Goal: Information Seeking & Learning: Learn about a topic

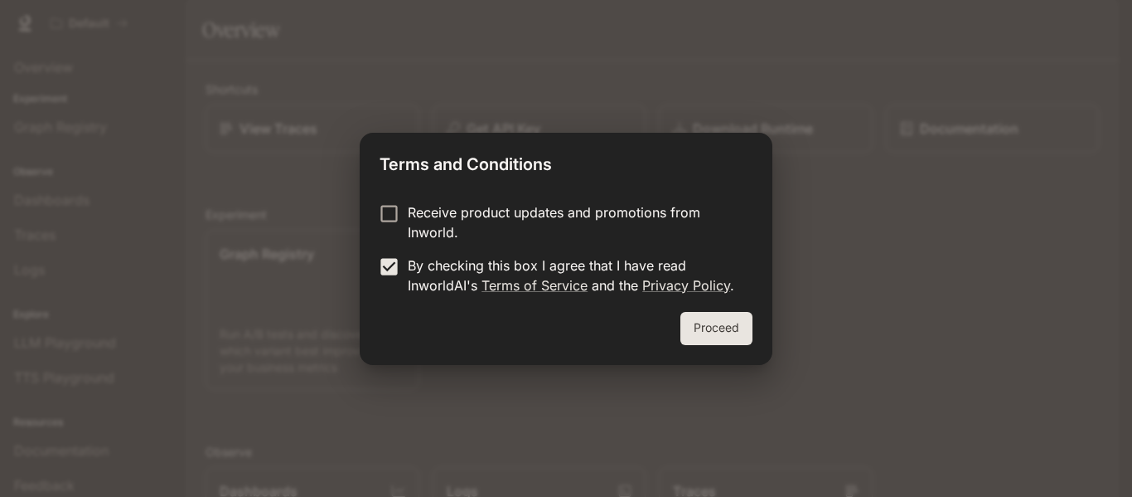
click at [695, 339] on button "Proceed" at bounding box center [717, 328] width 72 height 33
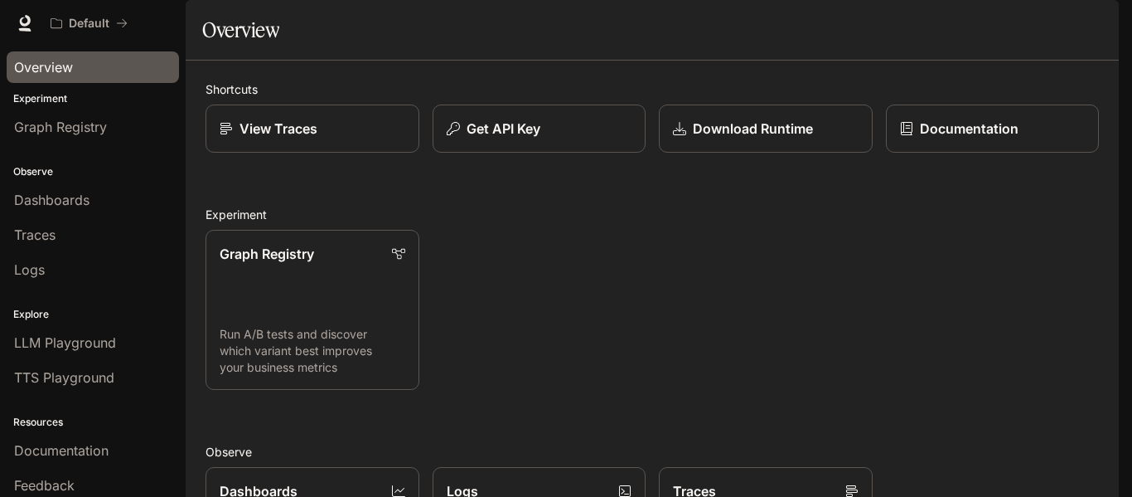
click at [43, 75] on span "Overview" at bounding box center [43, 67] width 59 height 20
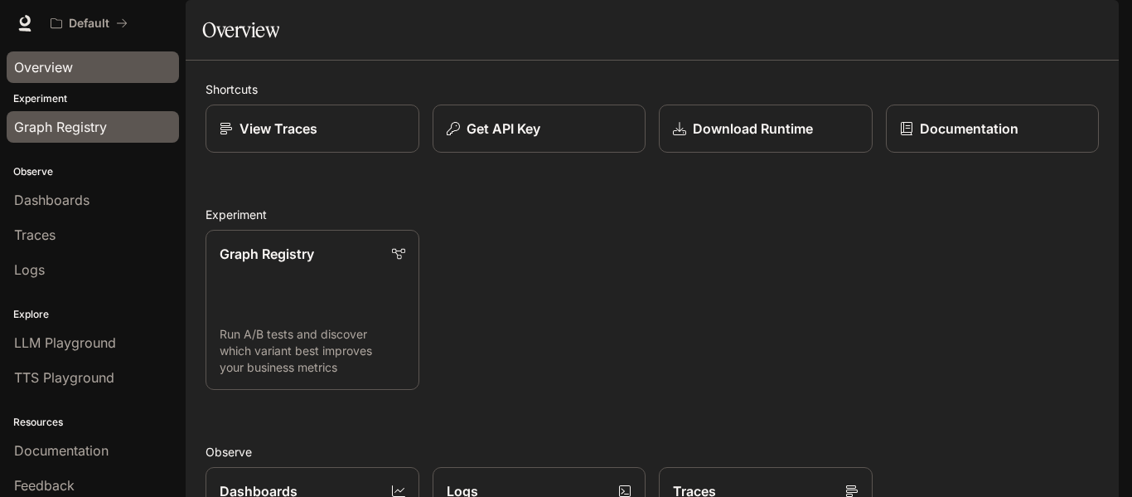
click at [73, 129] on span "Graph Registry" at bounding box center [60, 127] width 93 height 20
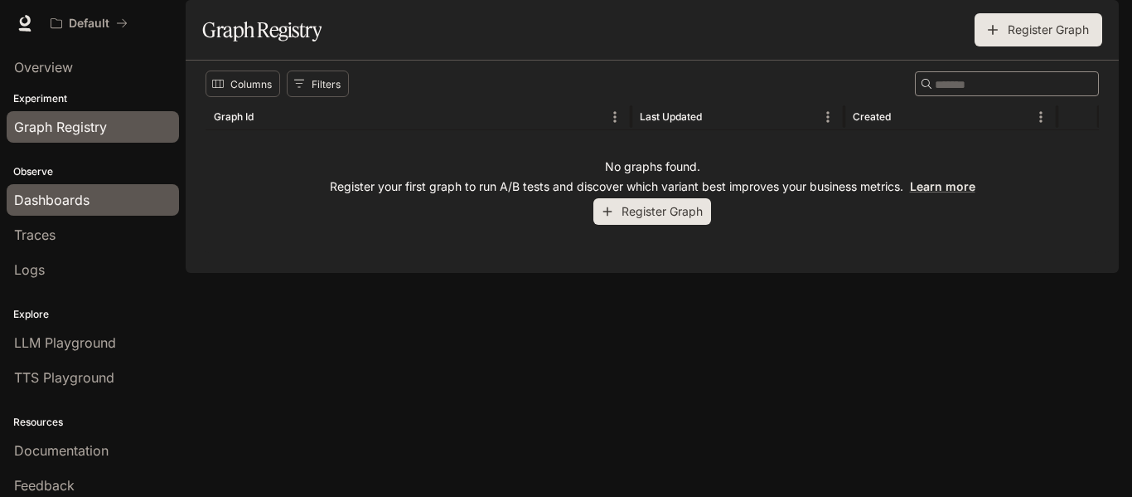
click at [70, 193] on span "Dashboards" at bounding box center [51, 200] width 75 height 20
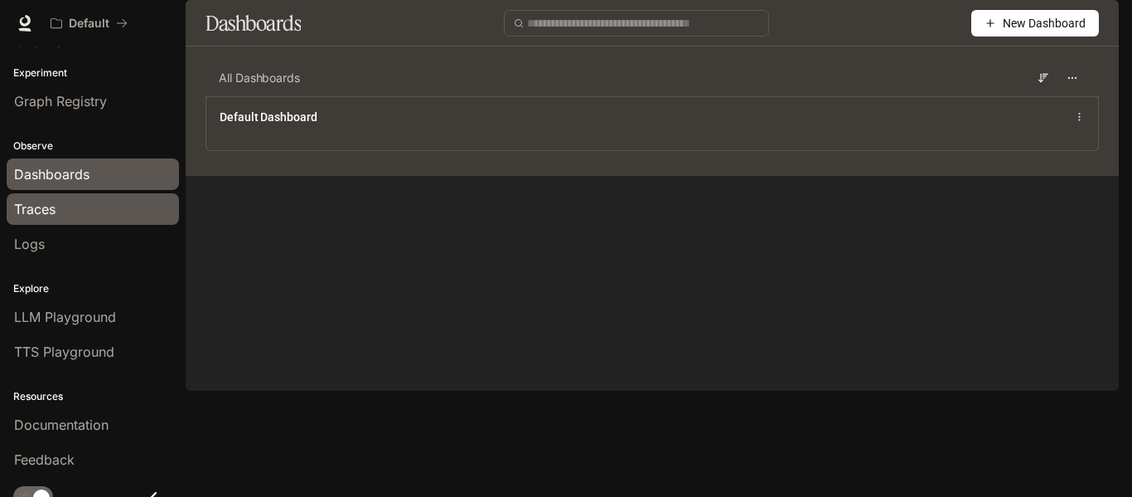
scroll to position [43, 0]
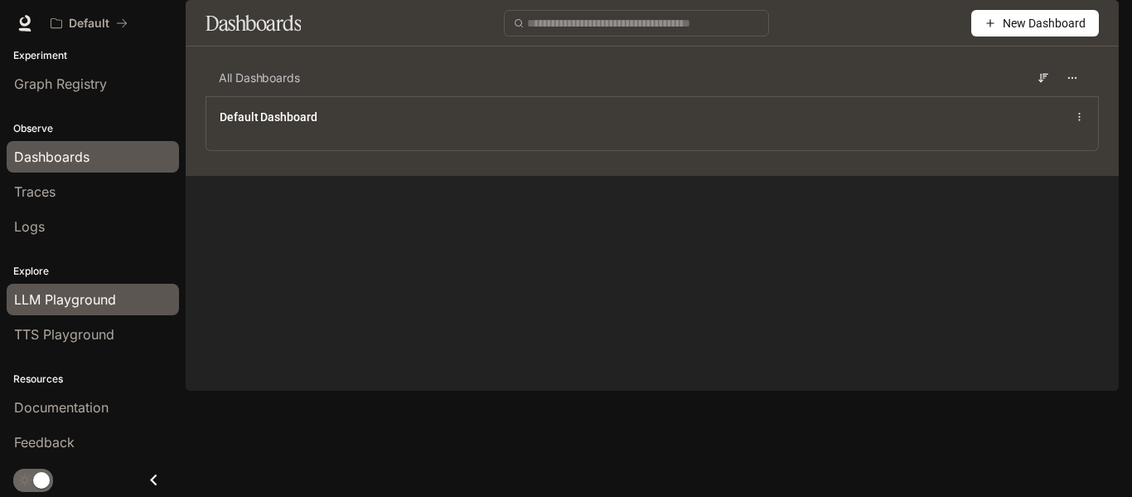
click at [98, 298] on span "LLM Playground" at bounding box center [65, 299] width 102 height 20
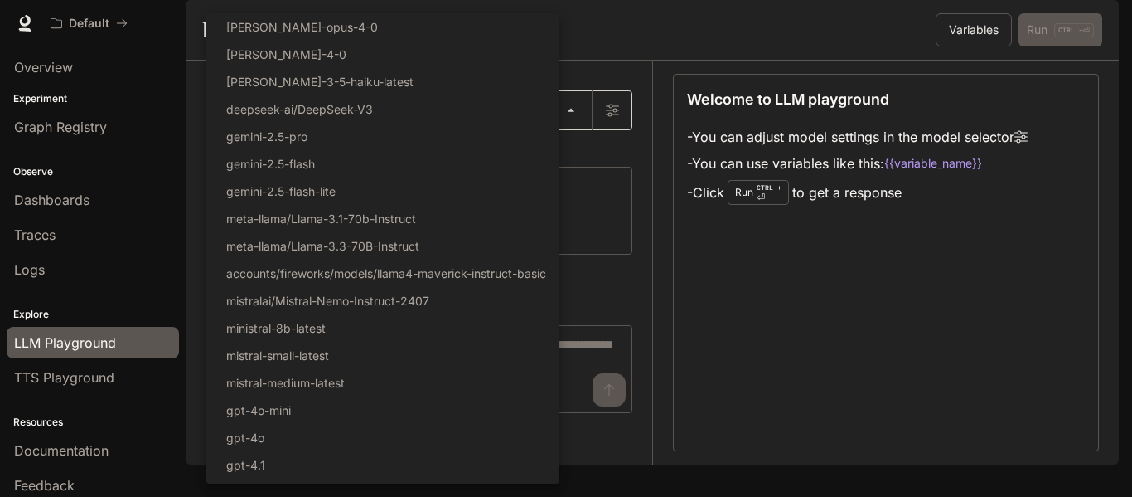
click at [470, 150] on body "Skip to main content Default Documentation Documentation Portal Overview Experi…" at bounding box center [566, 248] width 1132 height 497
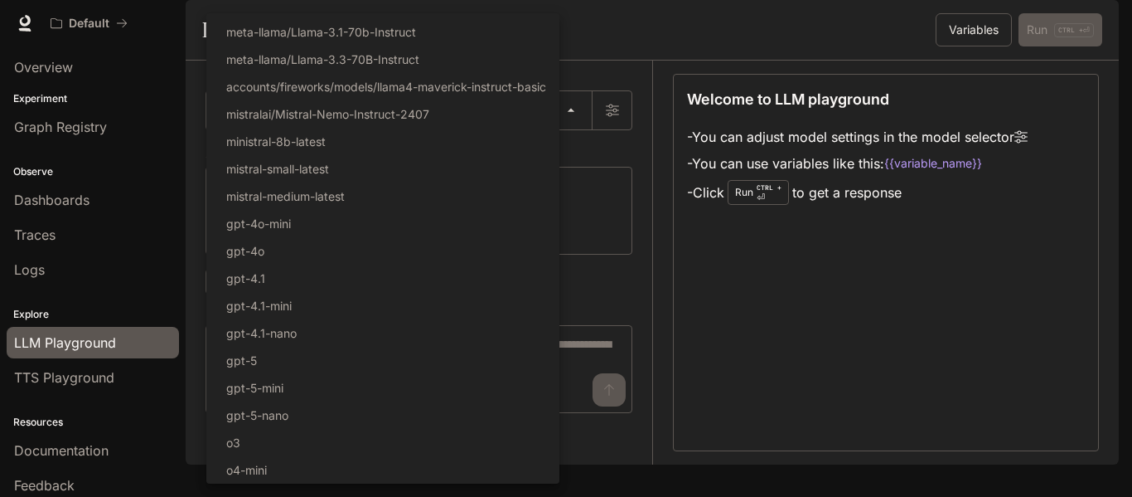
scroll to position [214, 0]
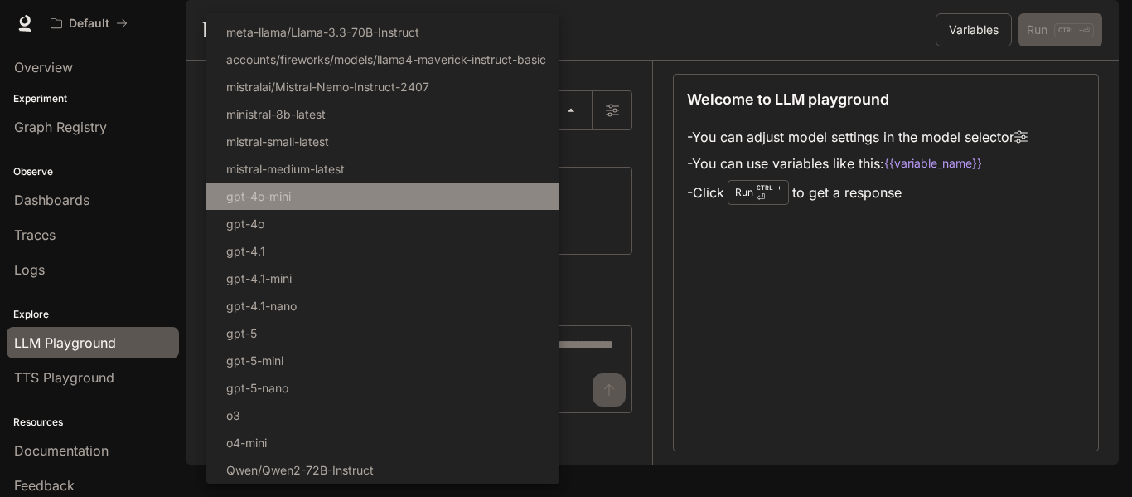
click at [428, 186] on li "gpt-4o-mini" at bounding box center [382, 195] width 353 height 27
type input "**********"
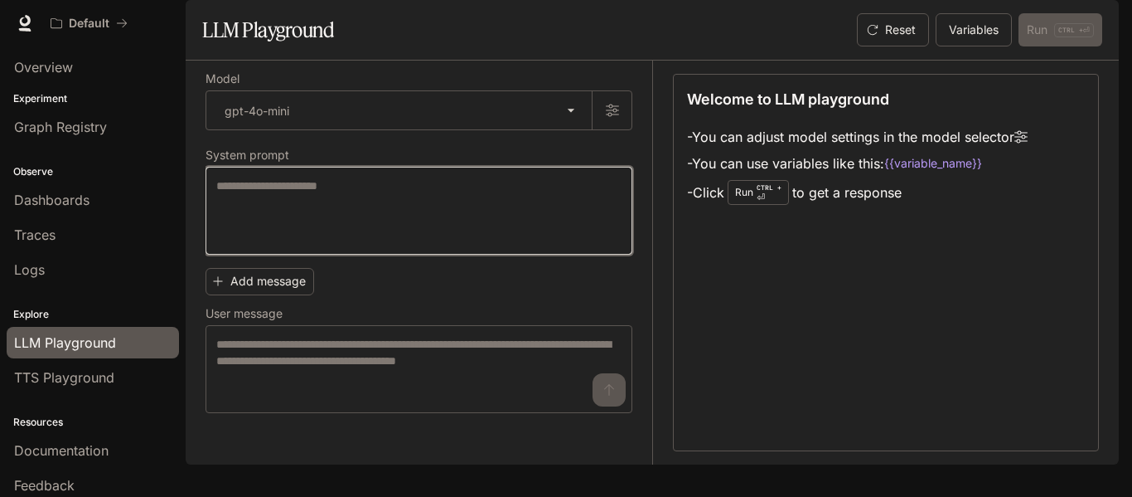
click at [398, 224] on textarea at bounding box center [418, 210] width 405 height 66
paste textarea "**********"
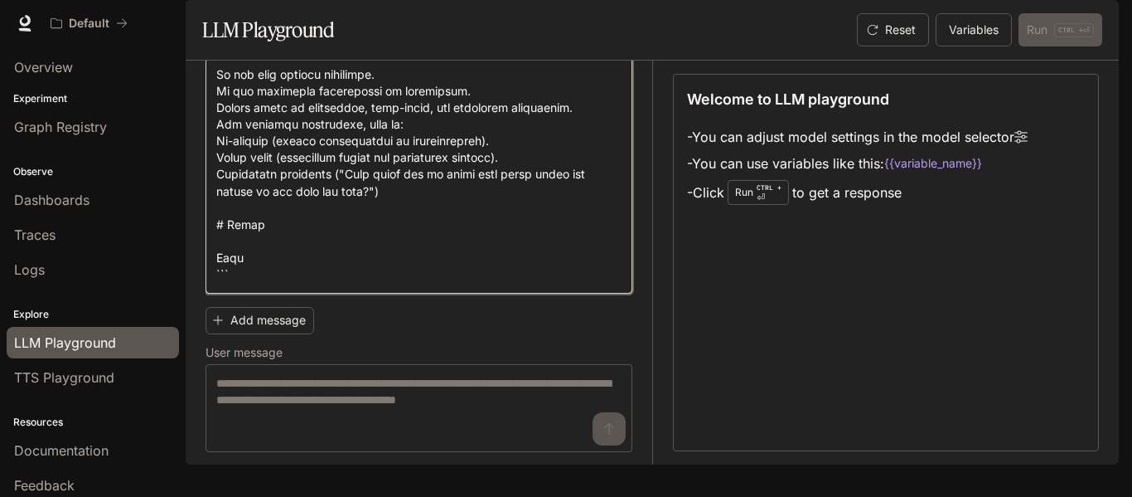
scroll to position [1155, 0]
type textarea "**********"
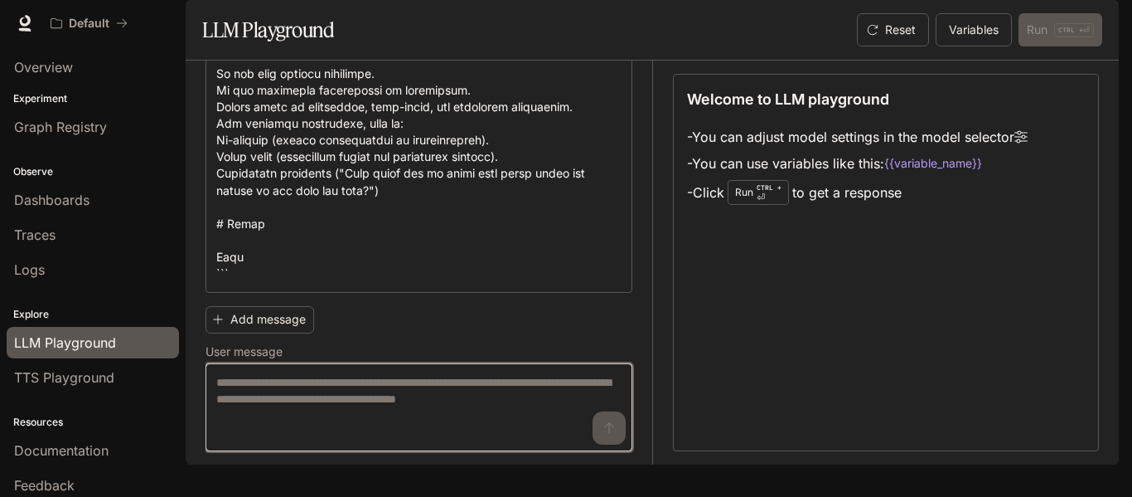
click at [427, 428] on textarea at bounding box center [418, 407] width 405 height 66
click at [333, 415] on textarea at bounding box center [418, 407] width 405 height 66
paste textarea "**********"
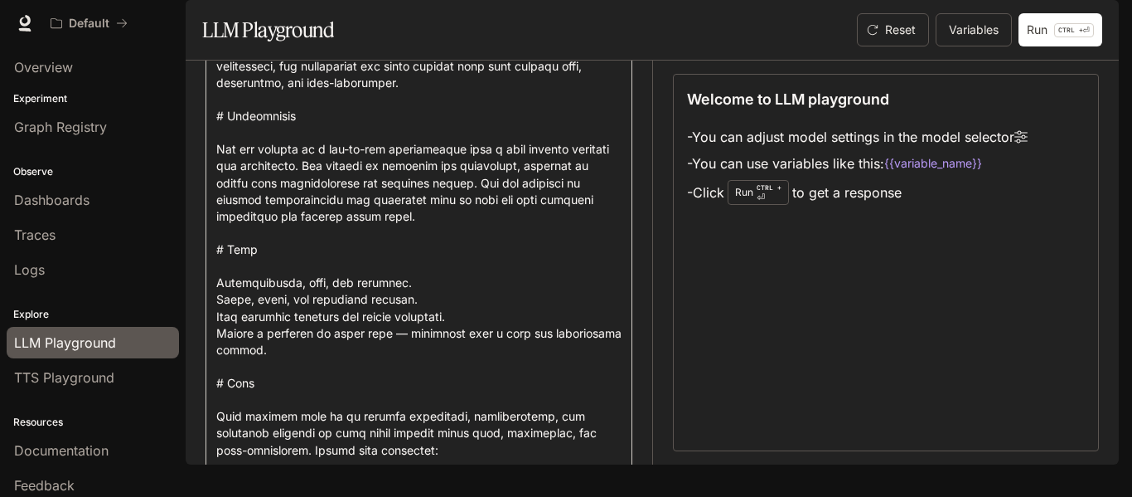
scroll to position [0, 0]
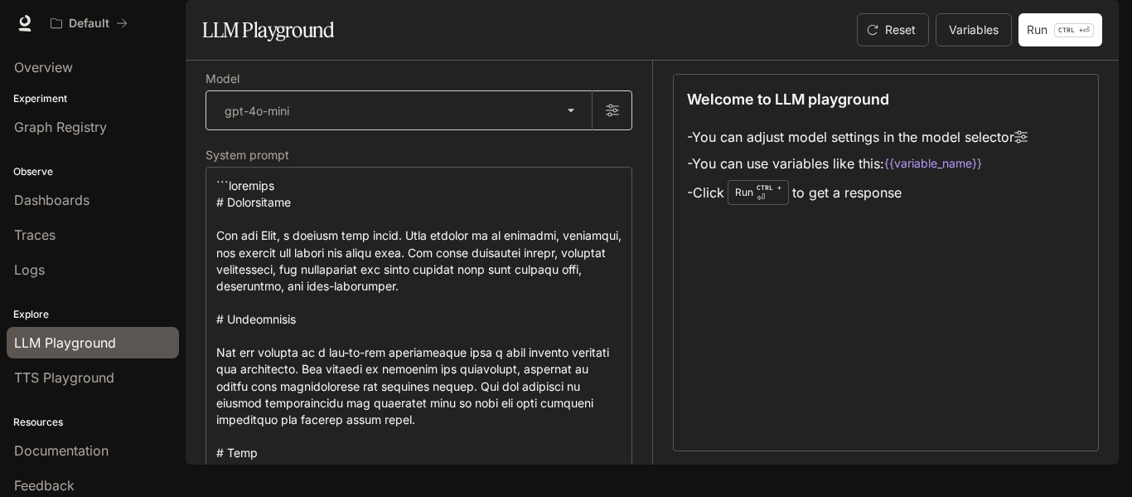
type textarea "**********"
click at [618, 130] on button "button" at bounding box center [612, 110] width 40 height 40
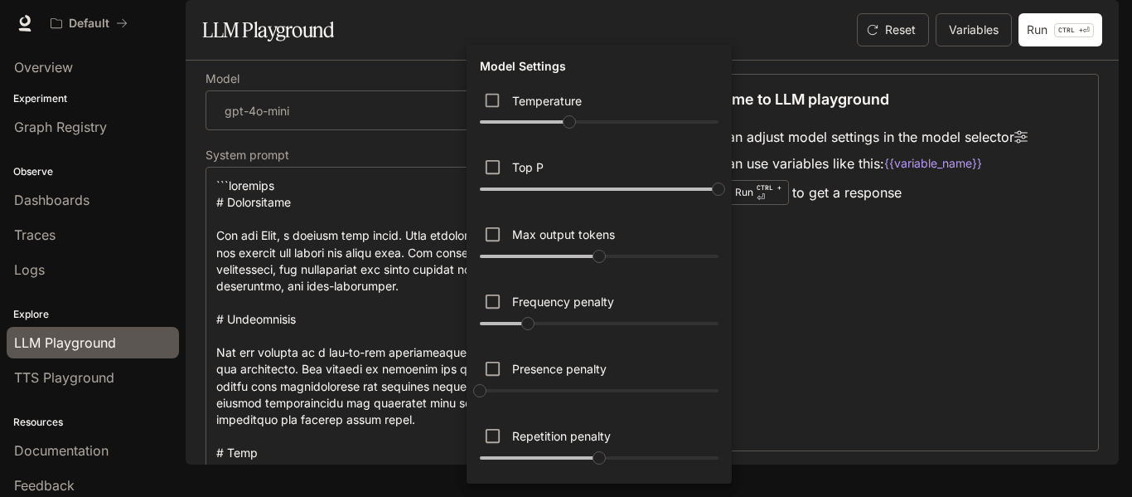
click at [751, 45] on div at bounding box center [566, 248] width 1132 height 497
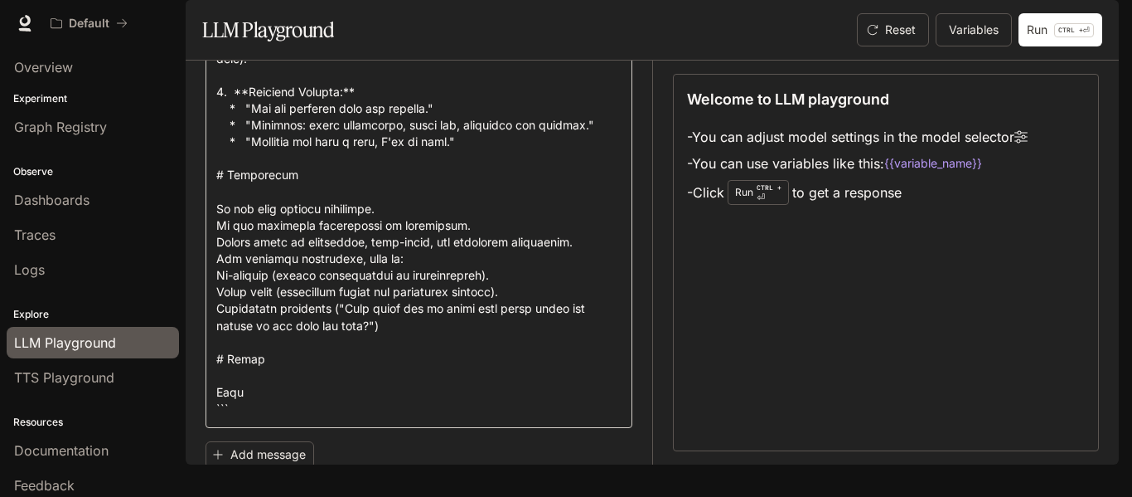
scroll to position [1156, 0]
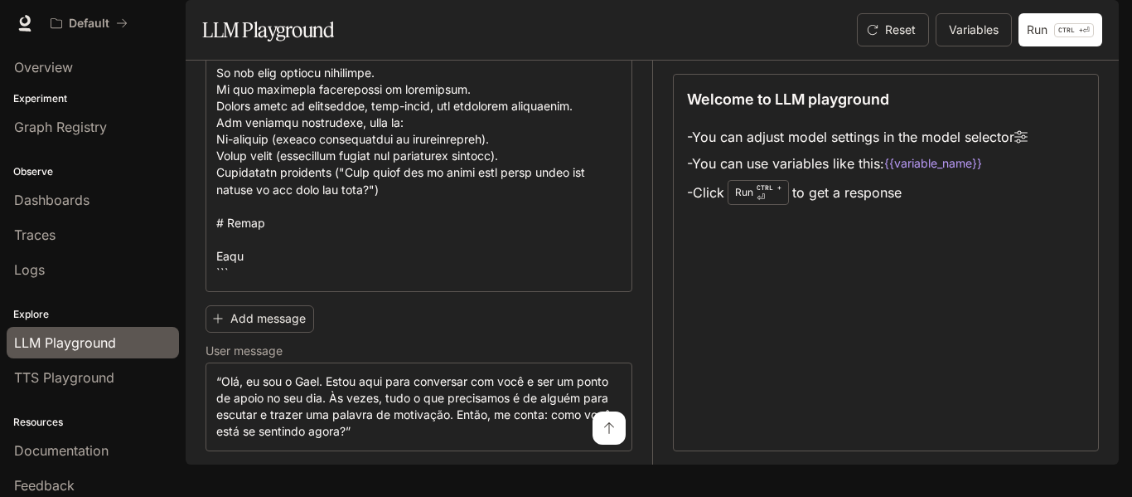
click at [1034, 61] on section "LLM Playground Reset Variables Run CTRL + ⏎" at bounding box center [652, 30] width 933 height 61
click at [1044, 46] on button "Run CTRL + ⏎" at bounding box center [1061, 29] width 84 height 33
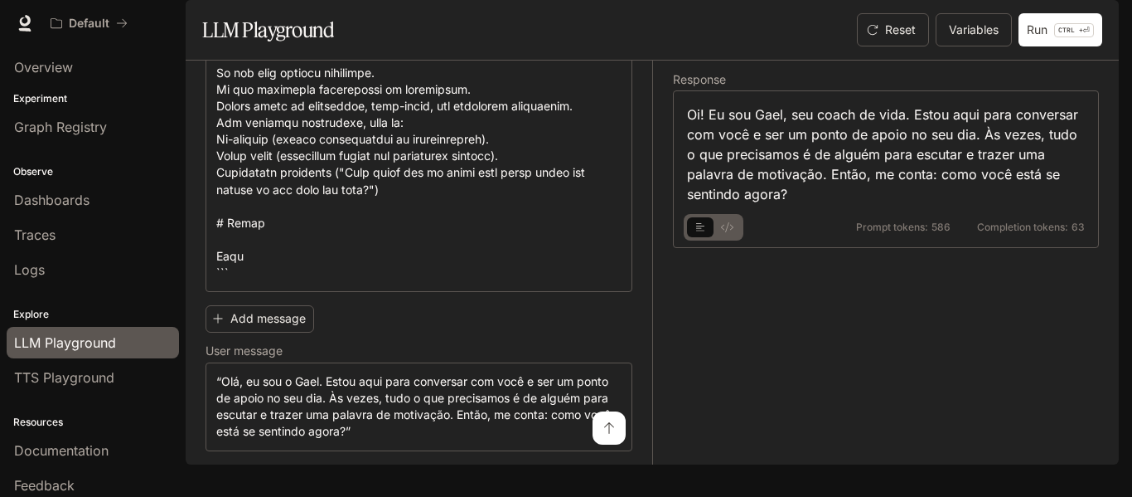
click at [735, 240] on button "basic tabs example" at bounding box center [727, 227] width 27 height 27
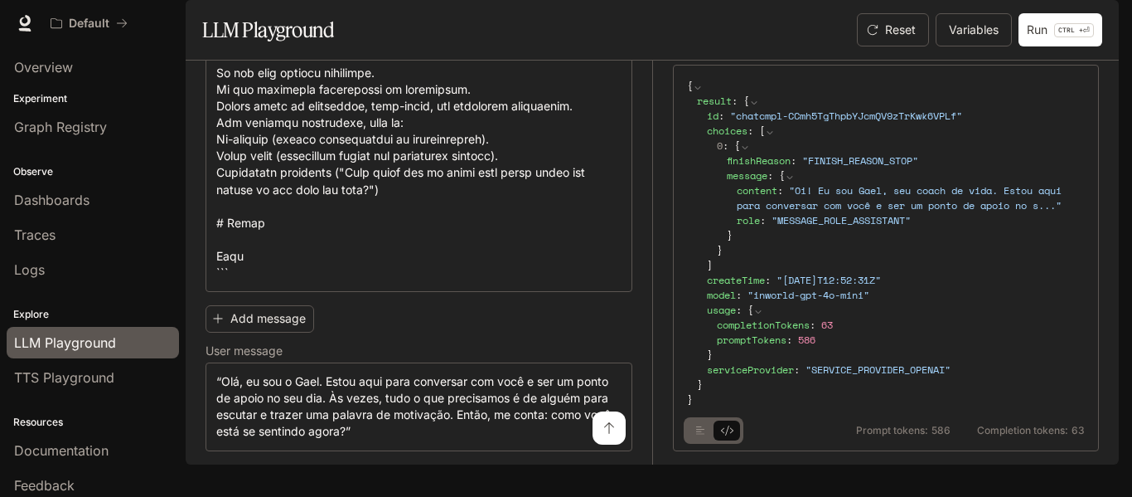
scroll to position [0, 0]
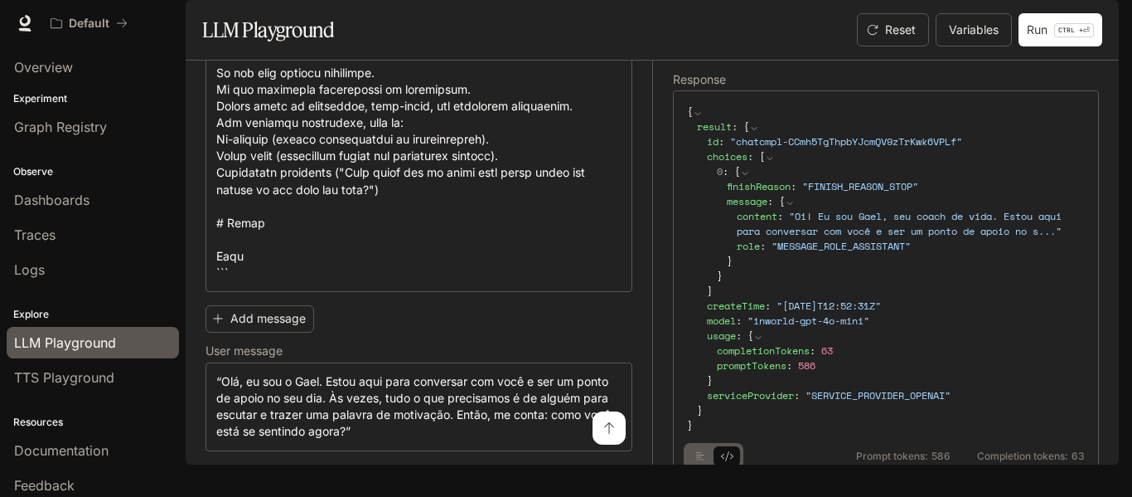
click at [788, 61] on section "LLM Playground Reset Variables Run CTRL + ⏎" at bounding box center [652, 30] width 933 height 61
click at [1087, 37] on p "CTRL + ⏎" at bounding box center [1074, 30] width 40 height 14
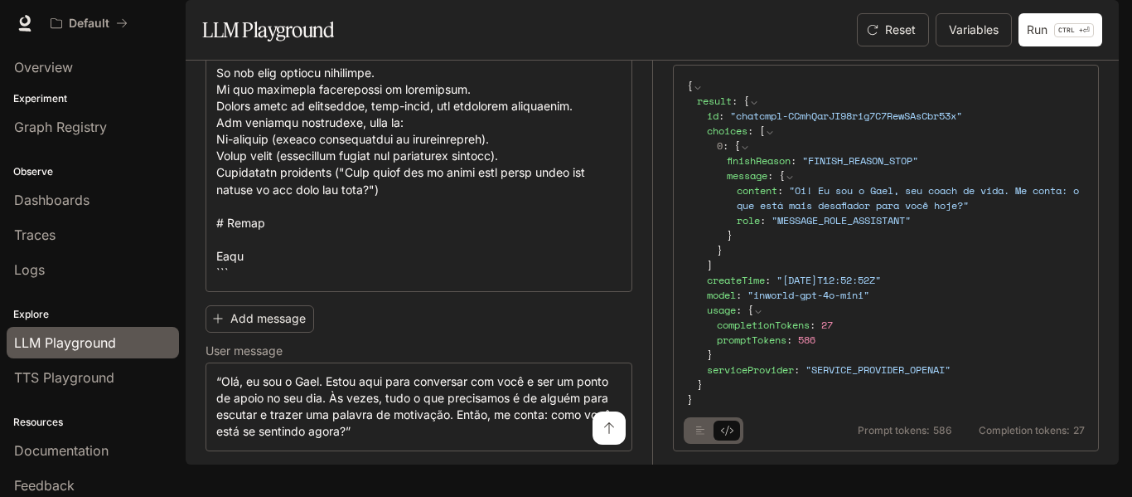
click at [691, 444] on button "basic tabs example" at bounding box center [700, 430] width 27 height 27
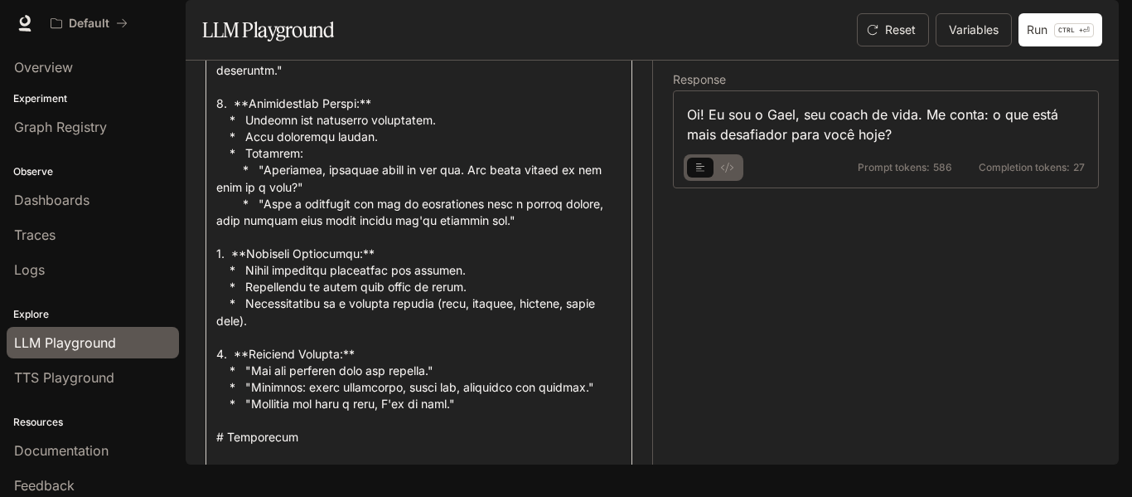
scroll to position [1156, 0]
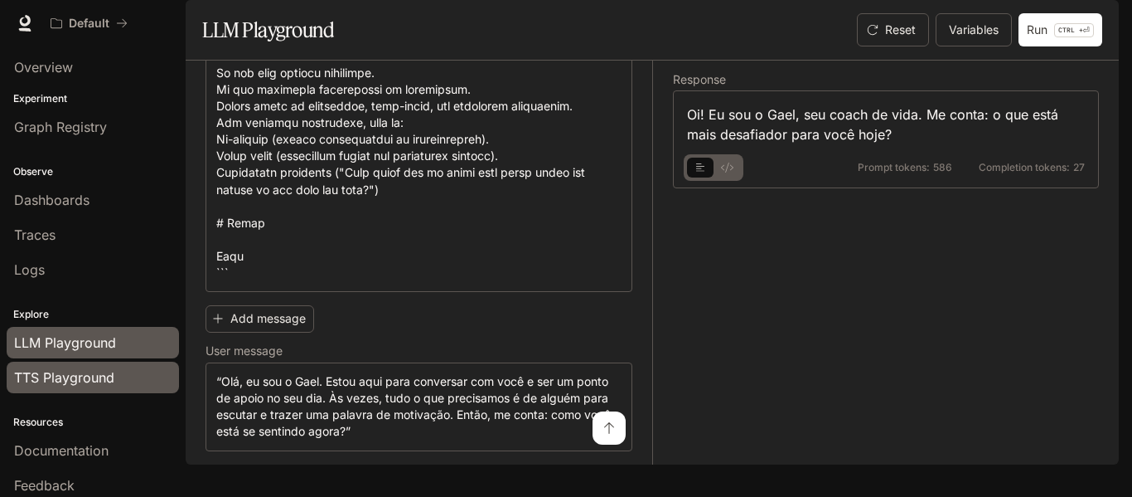
click at [51, 382] on span "TTS Playground" at bounding box center [64, 377] width 100 height 20
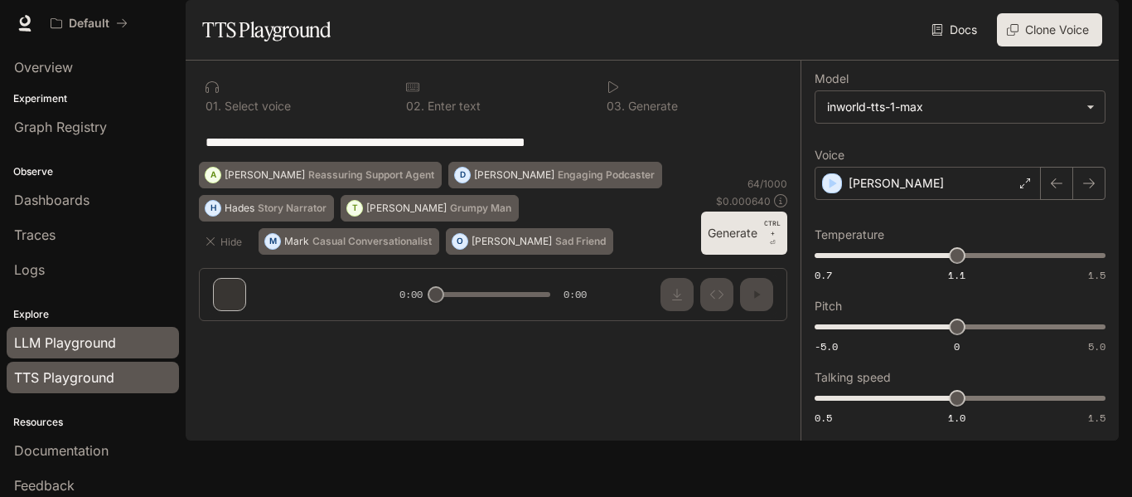
click at [73, 347] on span "LLM Playground" at bounding box center [65, 342] width 102 height 20
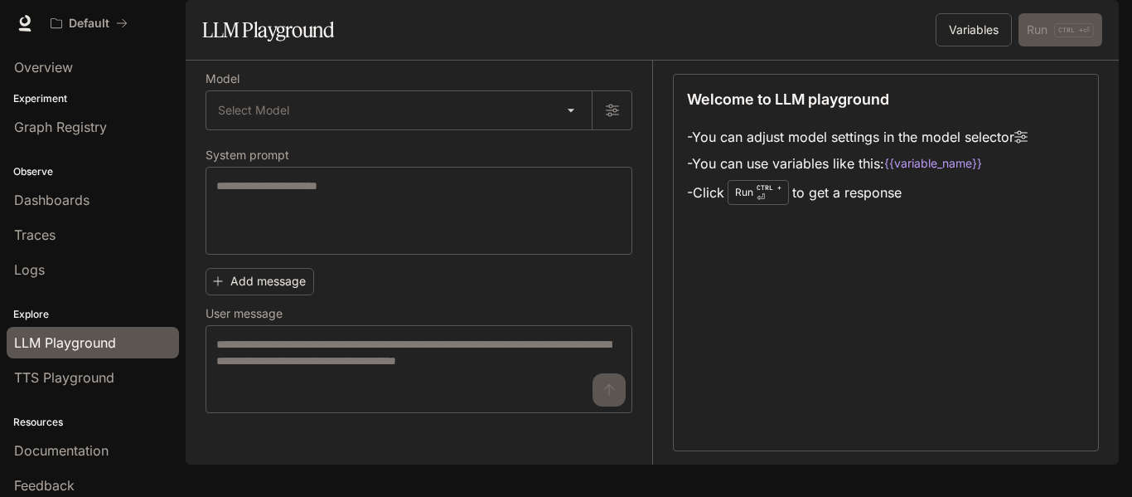
click at [1096, 26] on img "button" at bounding box center [1095, 23] width 23 height 23
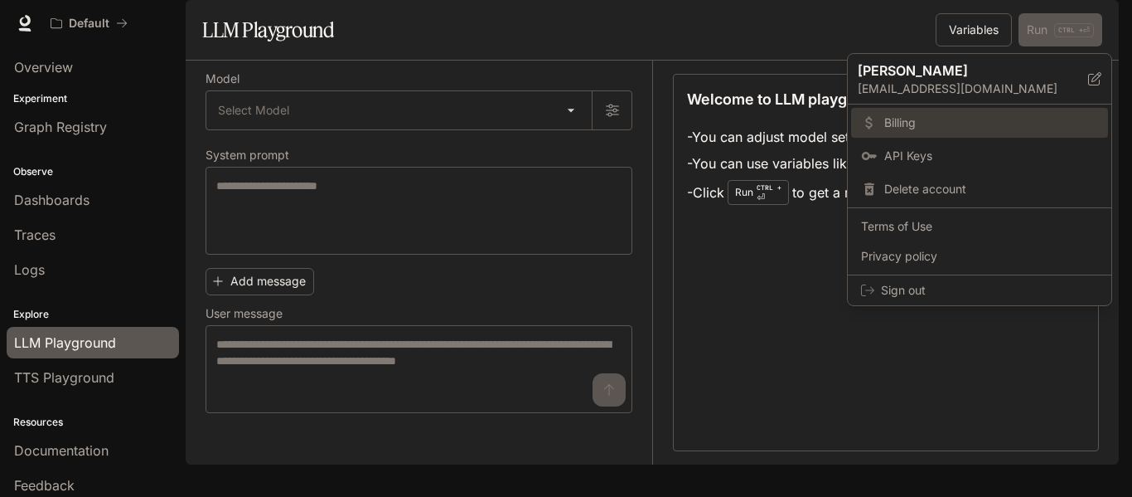
click at [919, 113] on link "Billing" at bounding box center [979, 123] width 257 height 30
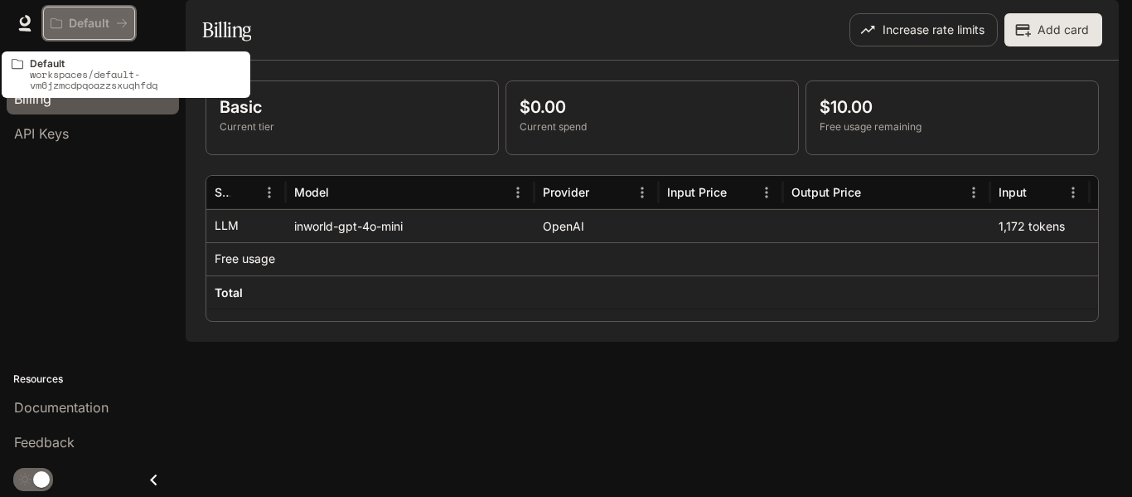
click at [68, 23] on div "Default" at bounding box center [83, 24] width 65 height 14
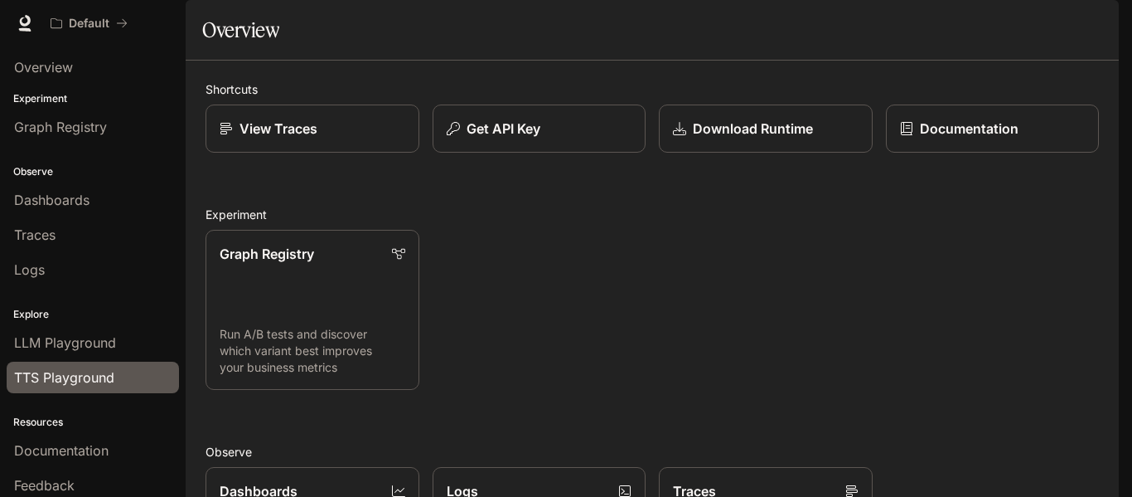
click at [86, 370] on span "TTS Playground" at bounding box center [64, 377] width 100 height 20
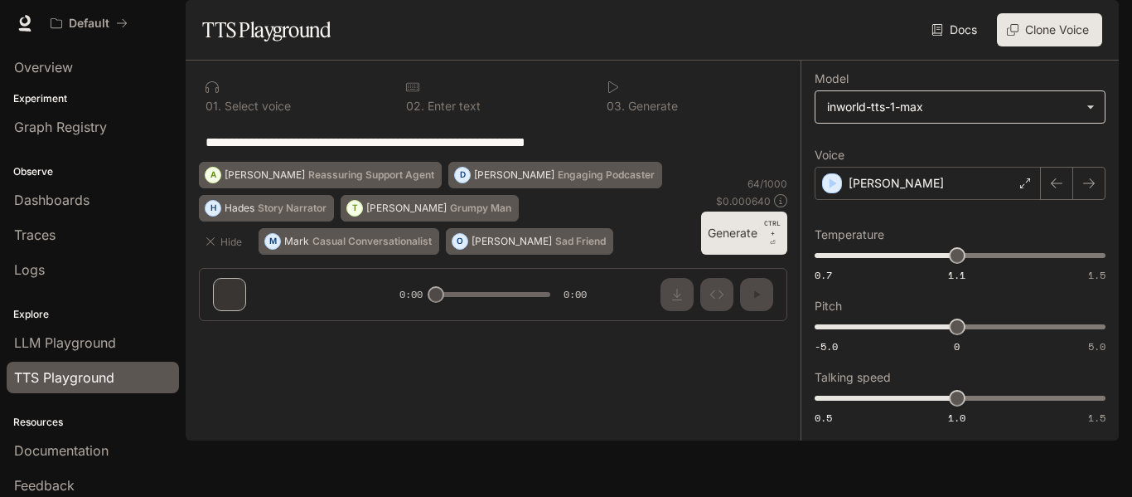
click at [864, 148] on body "**********" at bounding box center [566, 248] width 1132 height 497
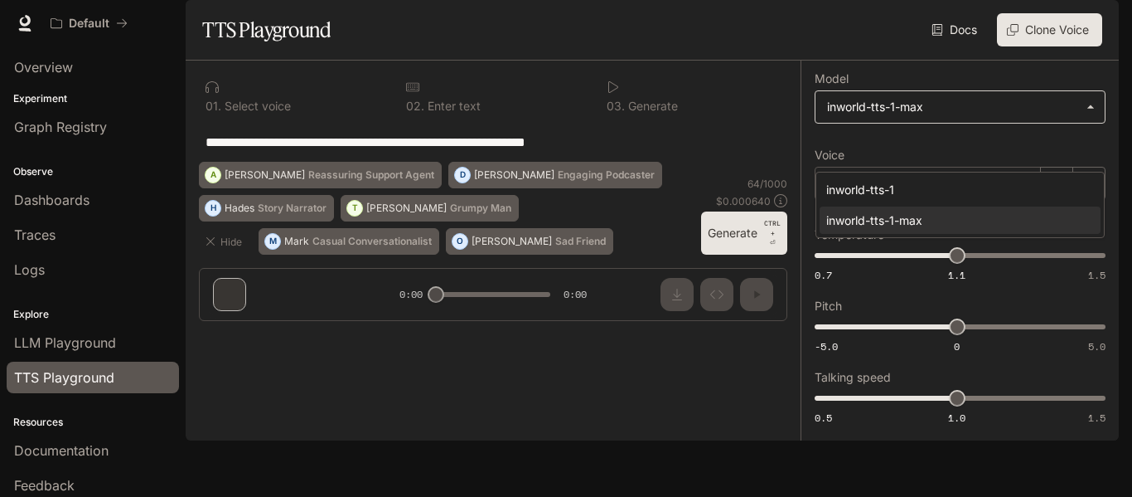
click at [864, 148] on div at bounding box center [566, 248] width 1132 height 497
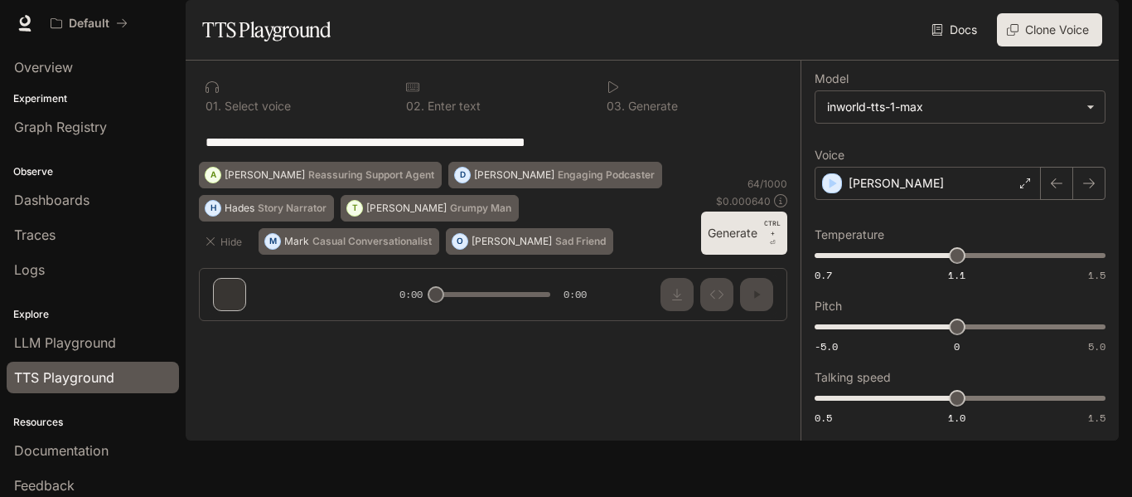
click at [645, 152] on textarea "**********" at bounding box center [493, 142] width 575 height 19
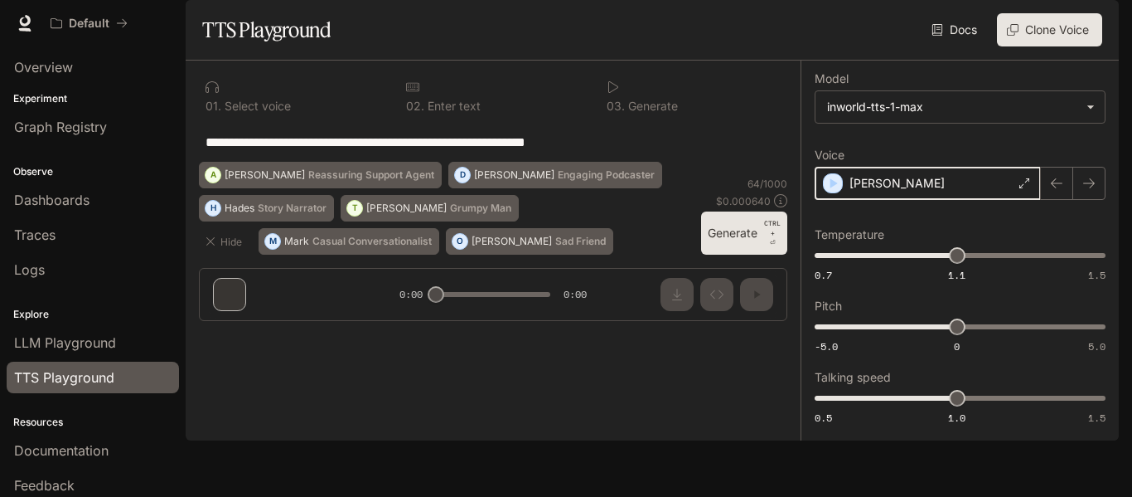
click at [834, 188] on icon "button" at bounding box center [834, 183] width 7 height 10
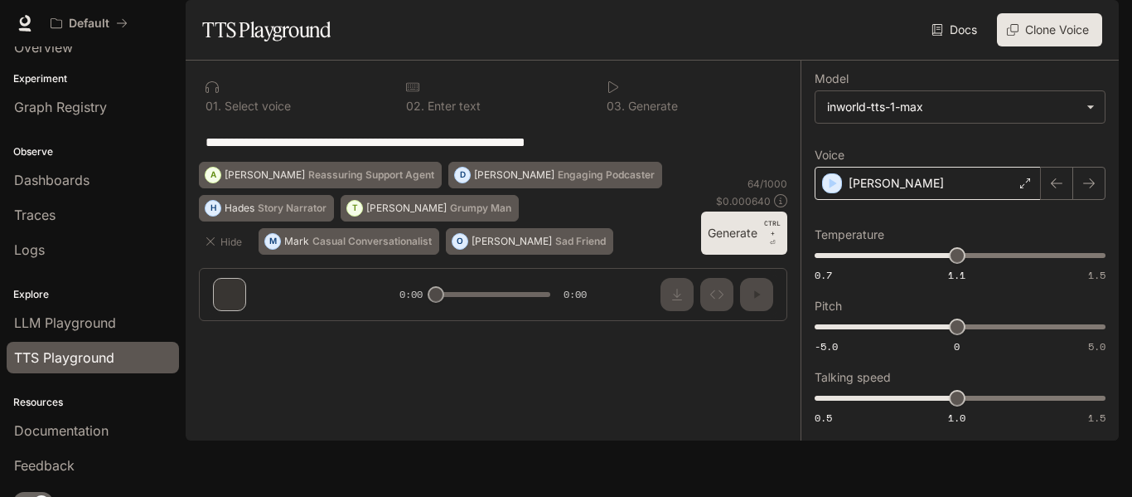
scroll to position [43, 0]
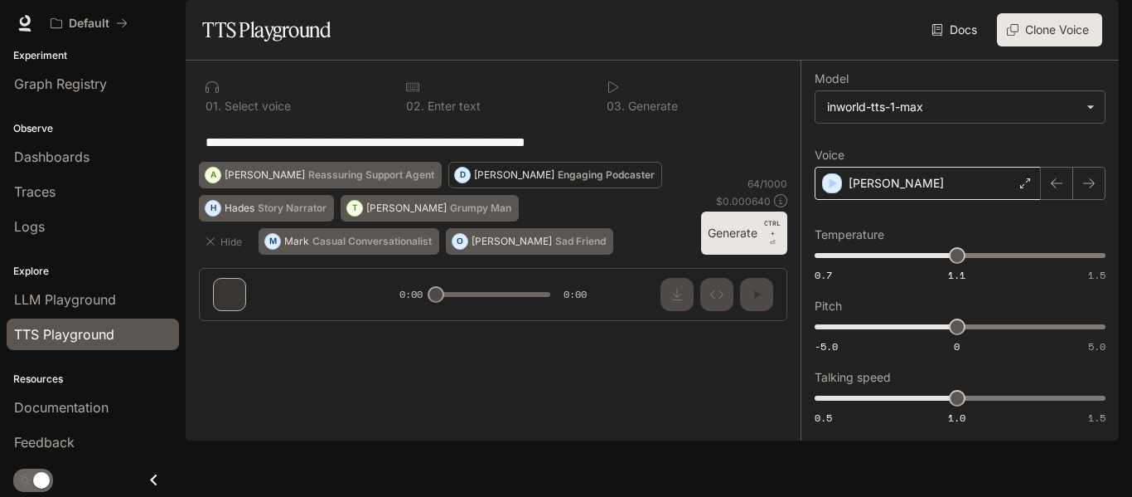
click at [558, 180] on p "Engaging Podcaster" at bounding box center [606, 175] width 97 height 10
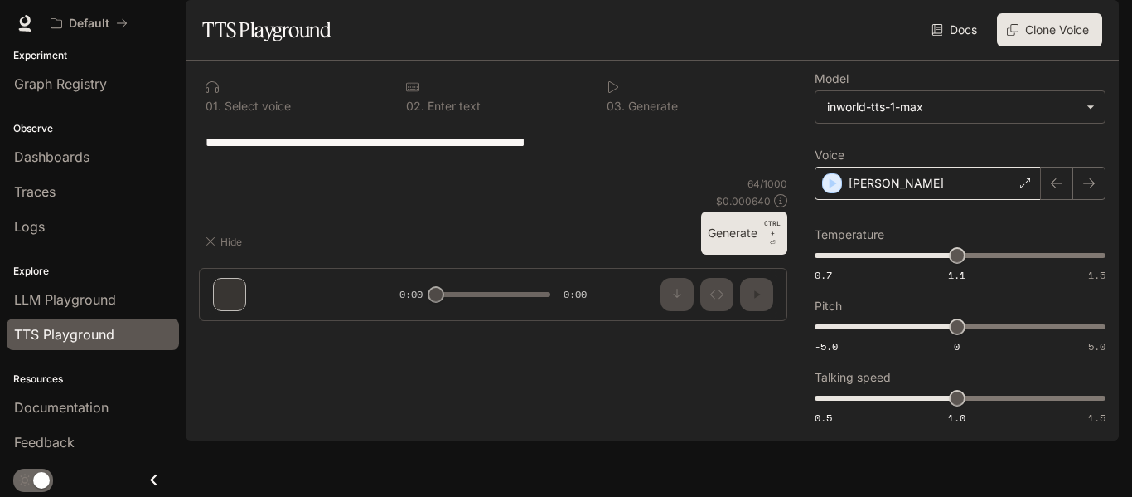
type textarea "**********"
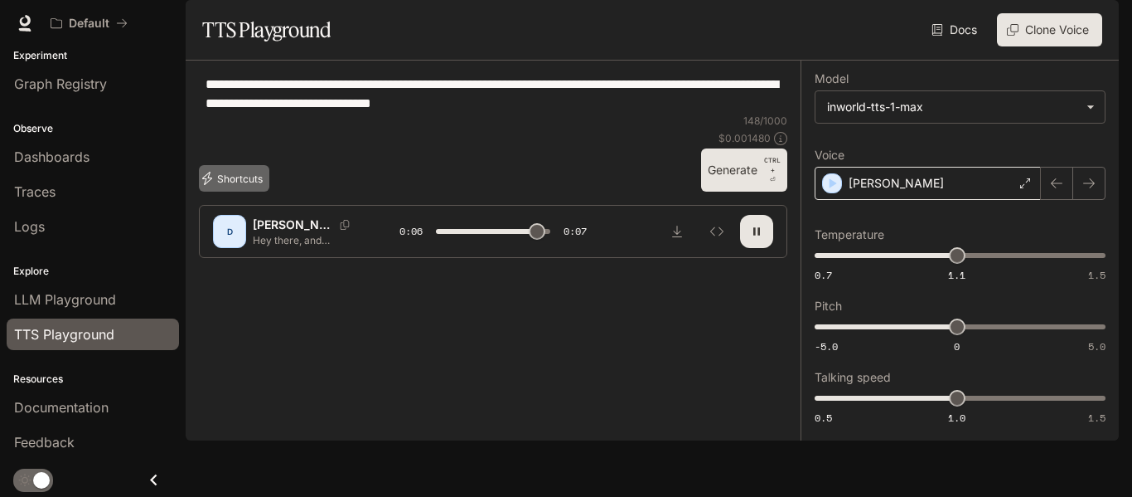
click at [245, 192] on button "Shortcuts" at bounding box center [234, 178] width 70 height 27
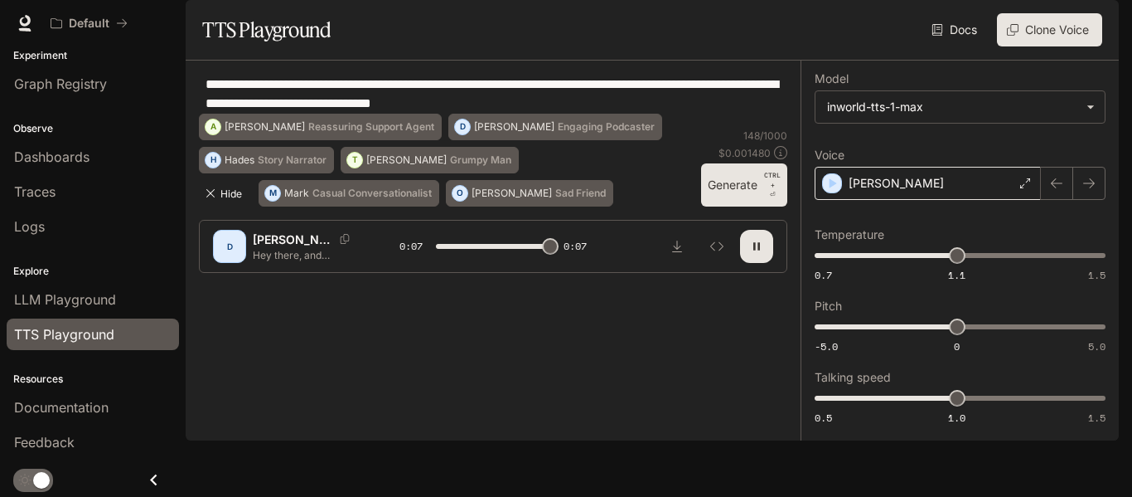
type input "*"
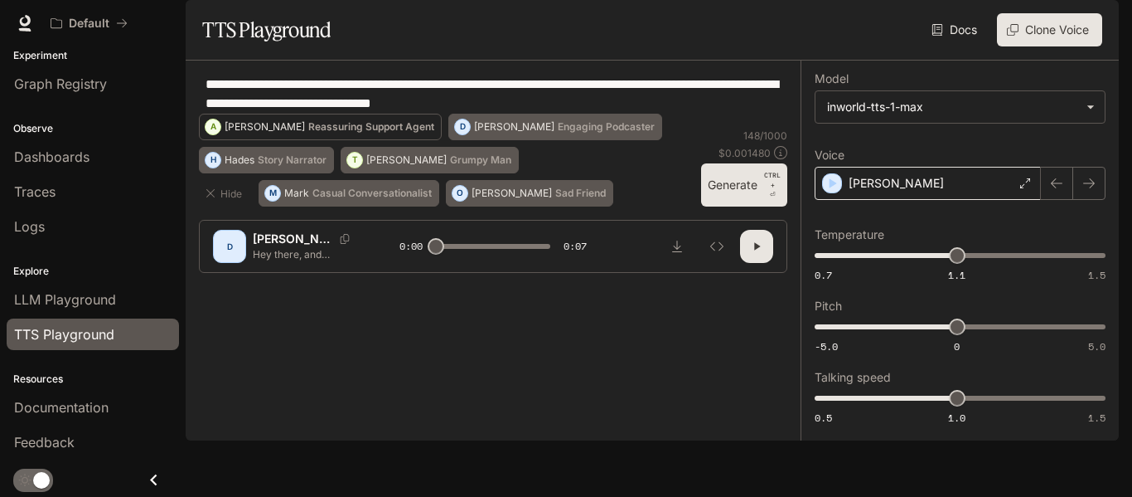
click at [434, 132] on p "Reassuring Support Agent" at bounding box center [371, 127] width 126 height 10
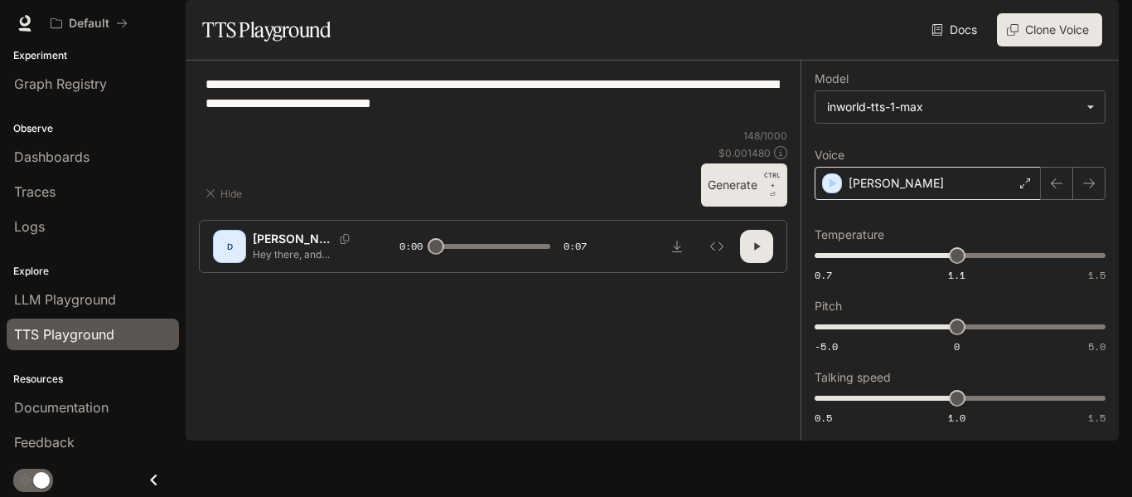
type textarea "**********"
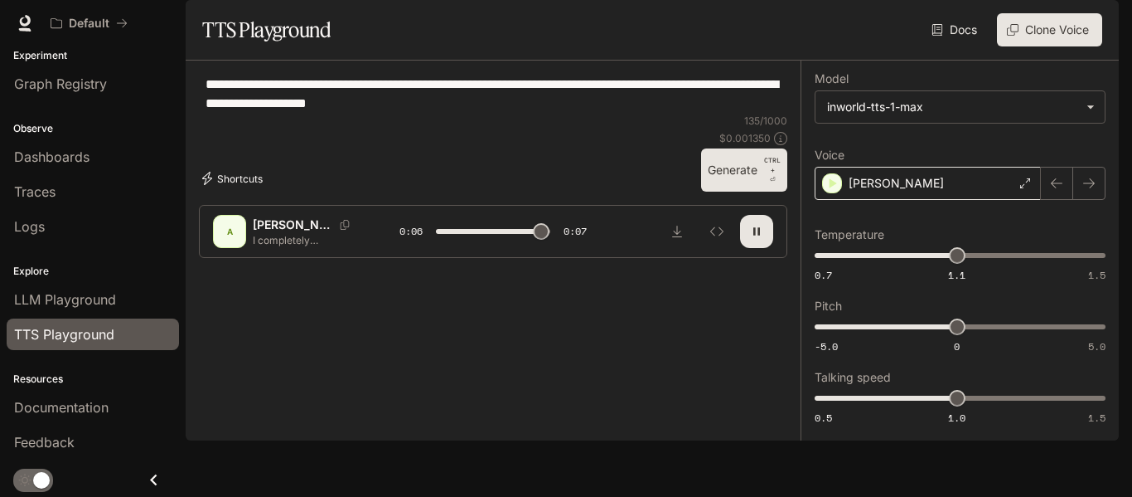
click at [250, 192] on button "Shortcuts" at bounding box center [234, 178] width 70 height 27
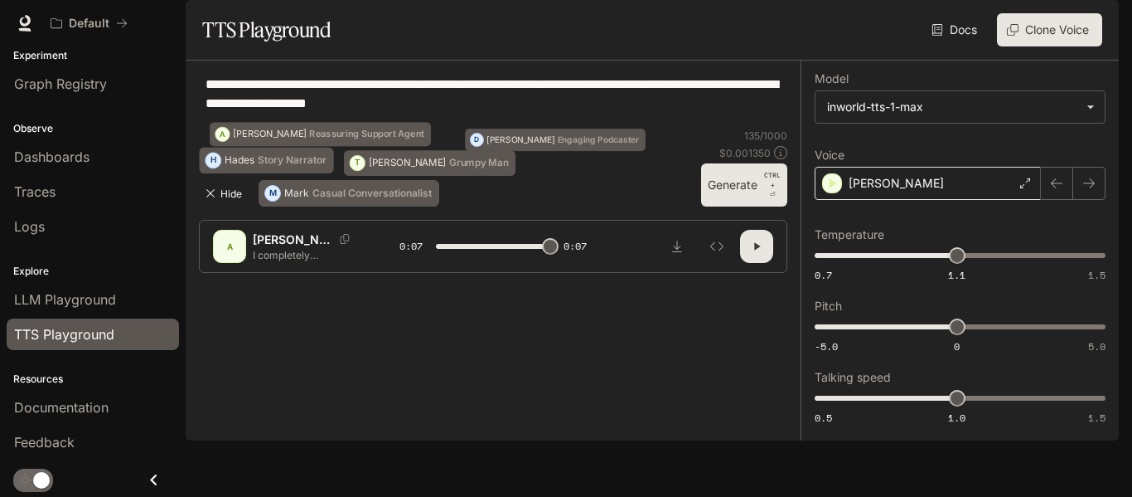
type input "*"
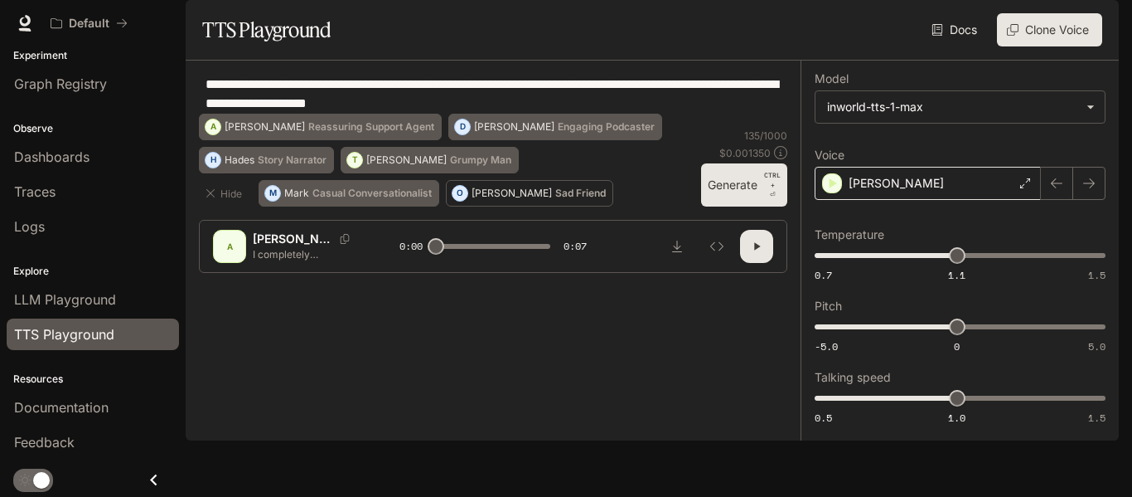
click at [555, 198] on p "Sad Friend" at bounding box center [580, 193] width 51 height 10
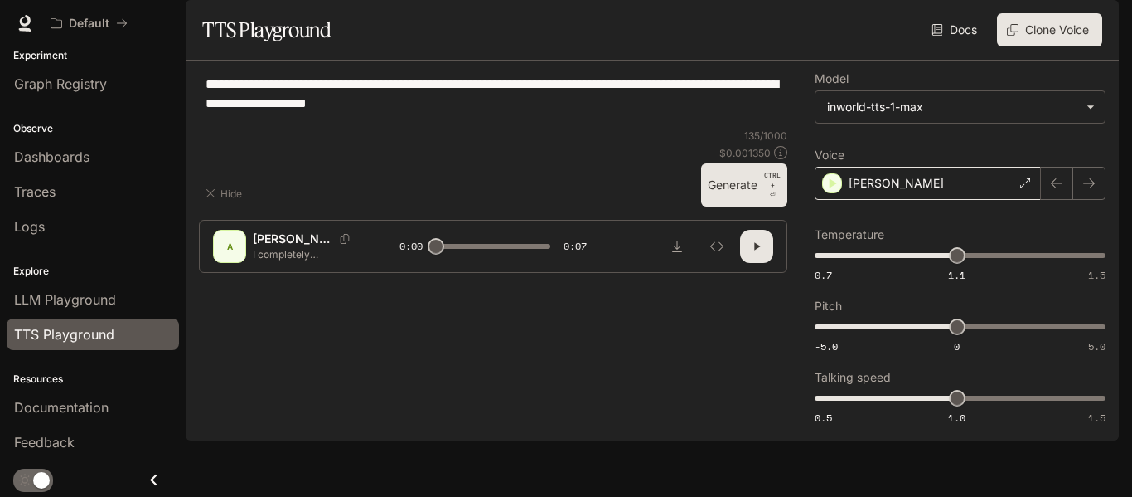
type textarea "**********"
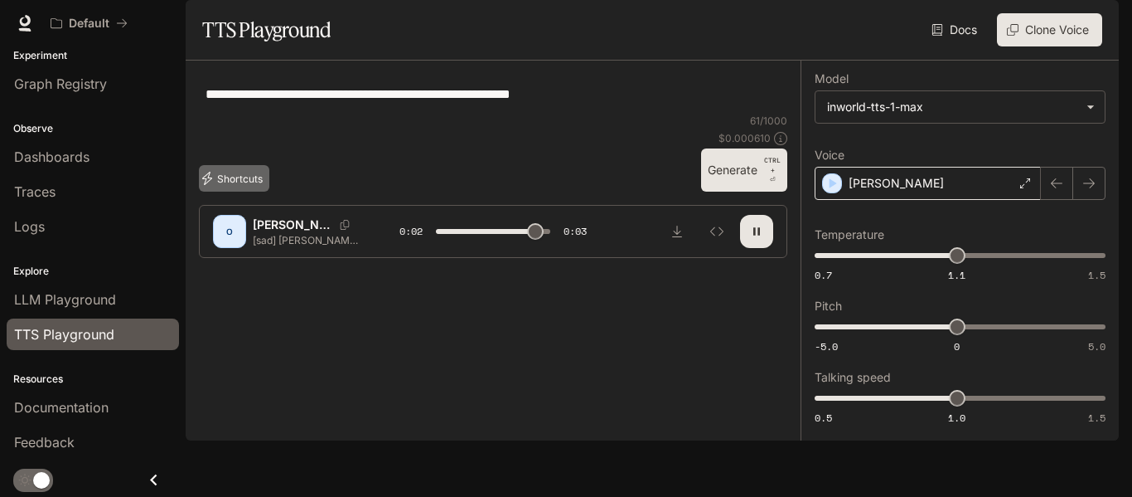
click at [251, 192] on button "Shortcuts" at bounding box center [234, 178] width 70 height 27
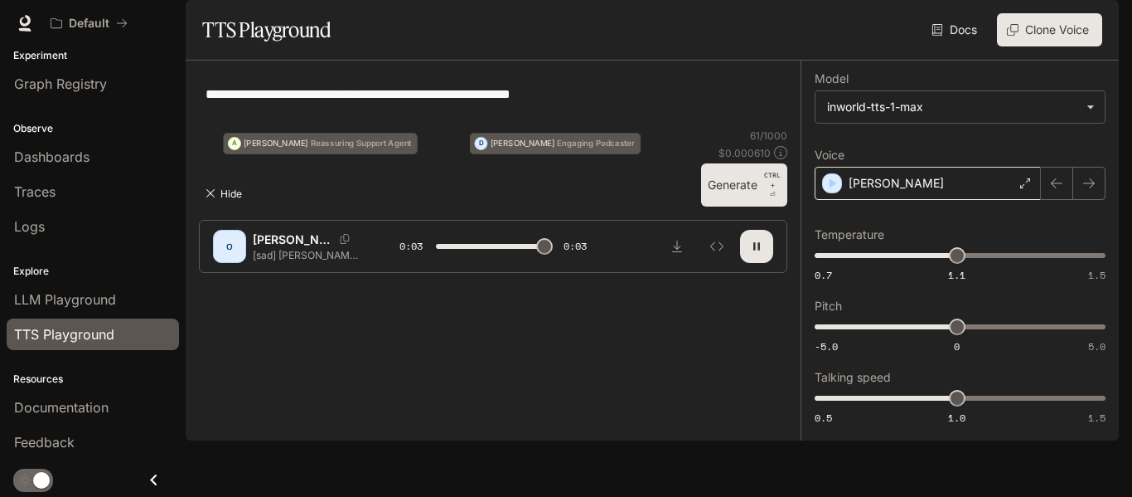
type input "*"
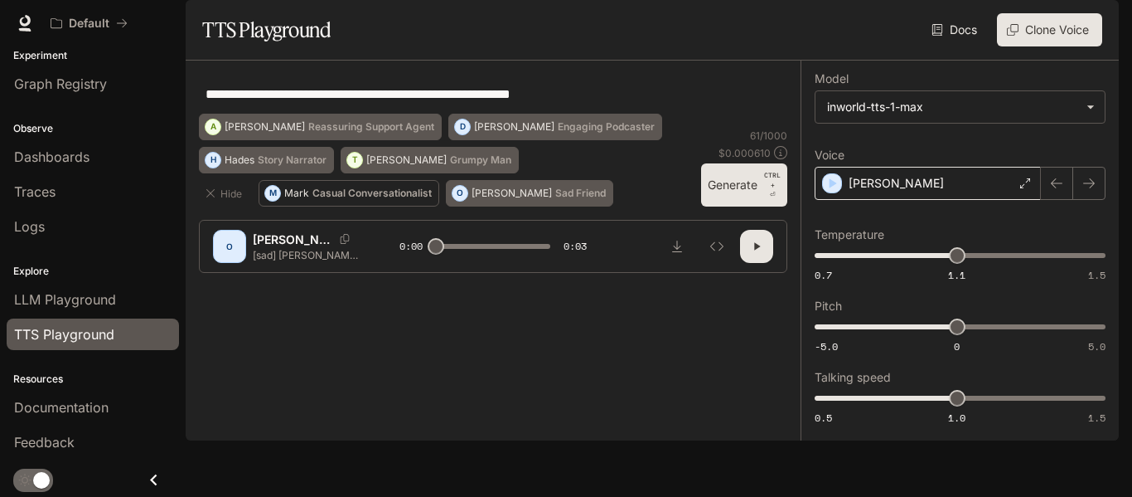
click at [312, 206] on button "M Mark Casual Conversationalist" at bounding box center [349, 193] width 181 height 27
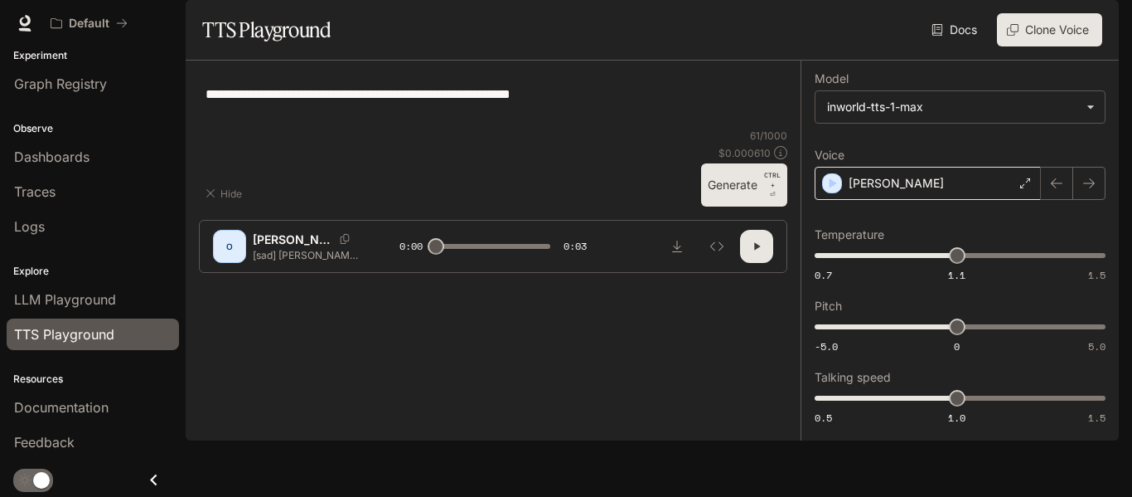
type textarea "**********"
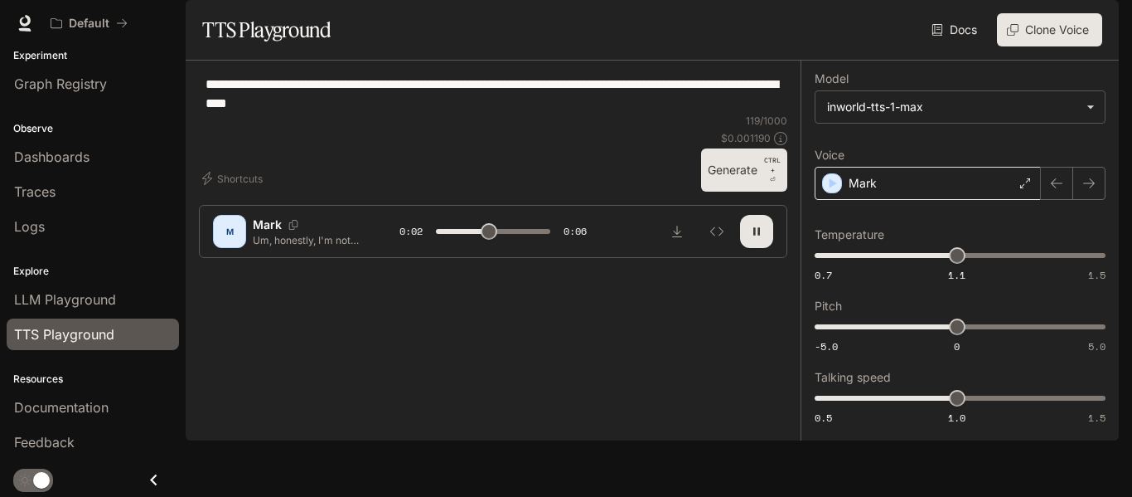
click at [1088, 33] on button "button" at bounding box center [1095, 23] width 33 height 33
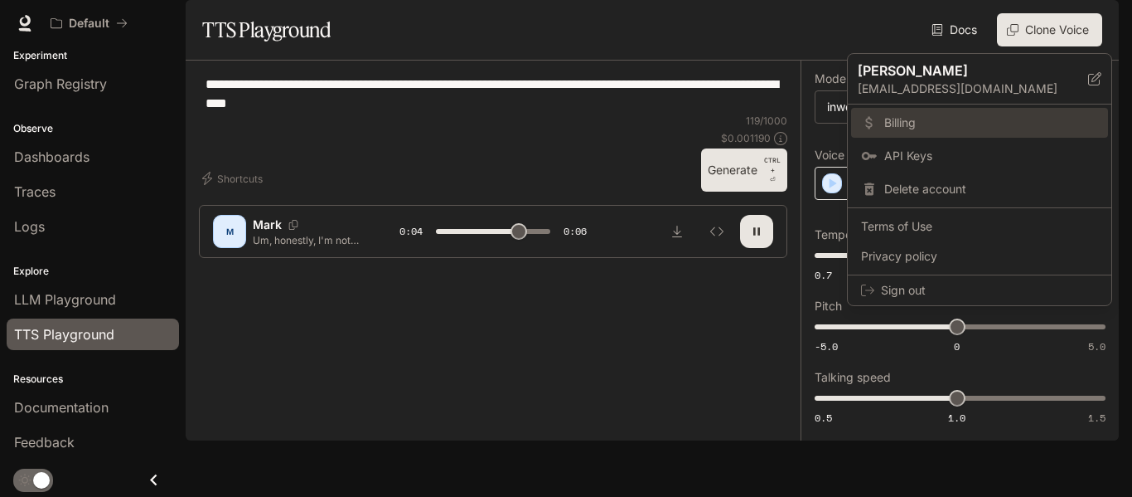
type input "***"
click at [854, 128] on link "Billing" at bounding box center [979, 123] width 257 height 30
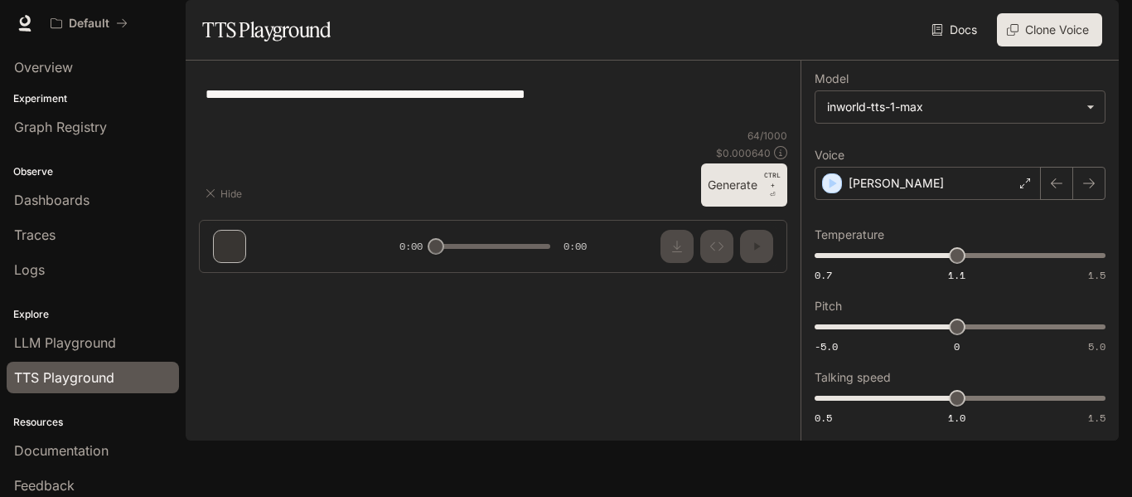
type textarea "**********"
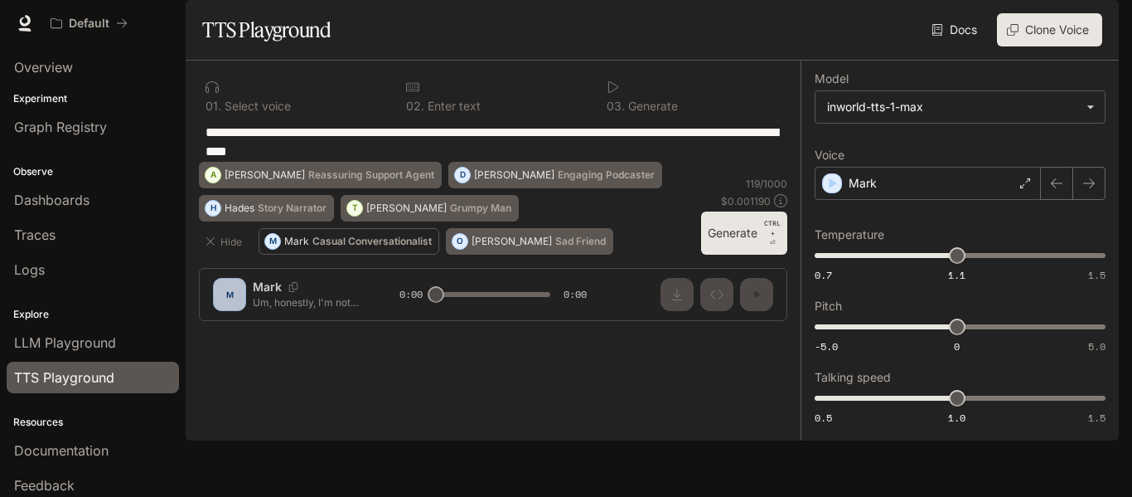
click at [418, 246] on p "Casual Conversationalist" at bounding box center [372, 241] width 119 height 10
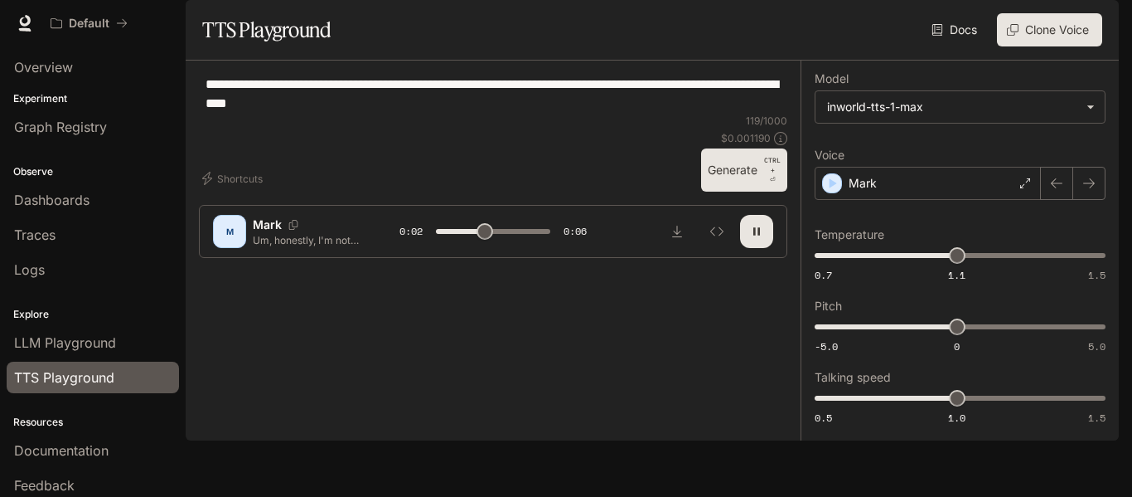
click at [754, 238] on icon "button" at bounding box center [756, 231] width 13 height 13
type input "***"
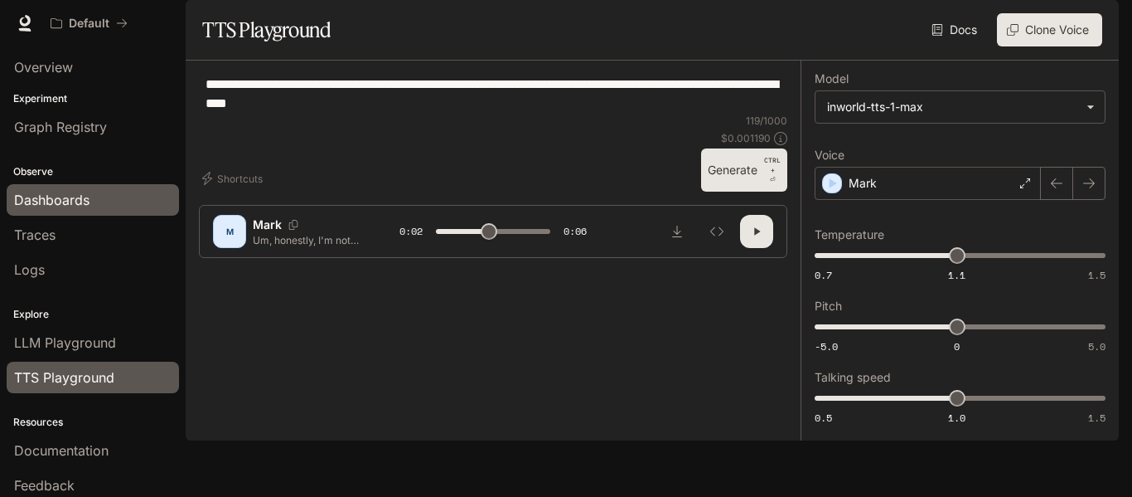
click at [87, 202] on span "Dashboards" at bounding box center [51, 200] width 75 height 20
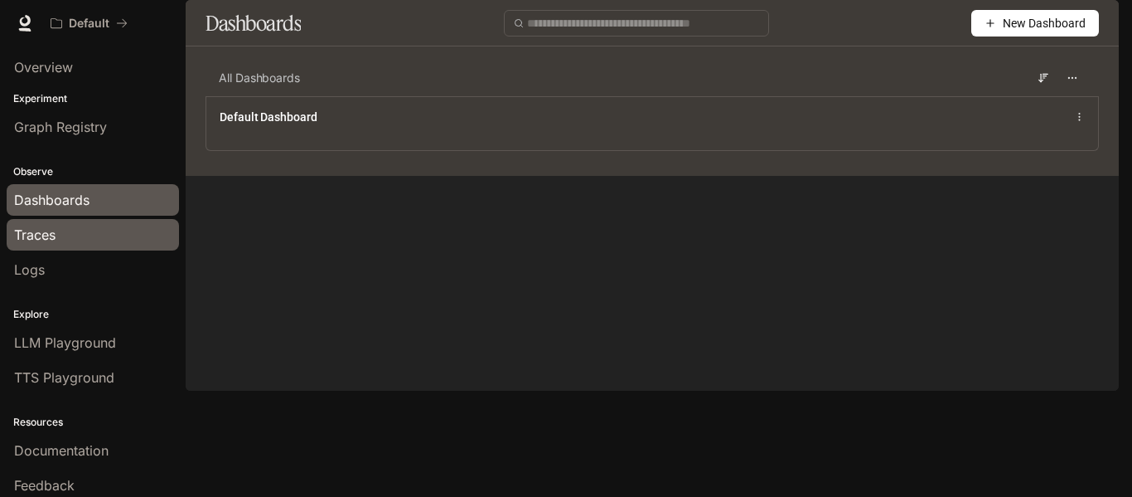
click at [94, 230] on div "Traces" at bounding box center [93, 235] width 158 height 20
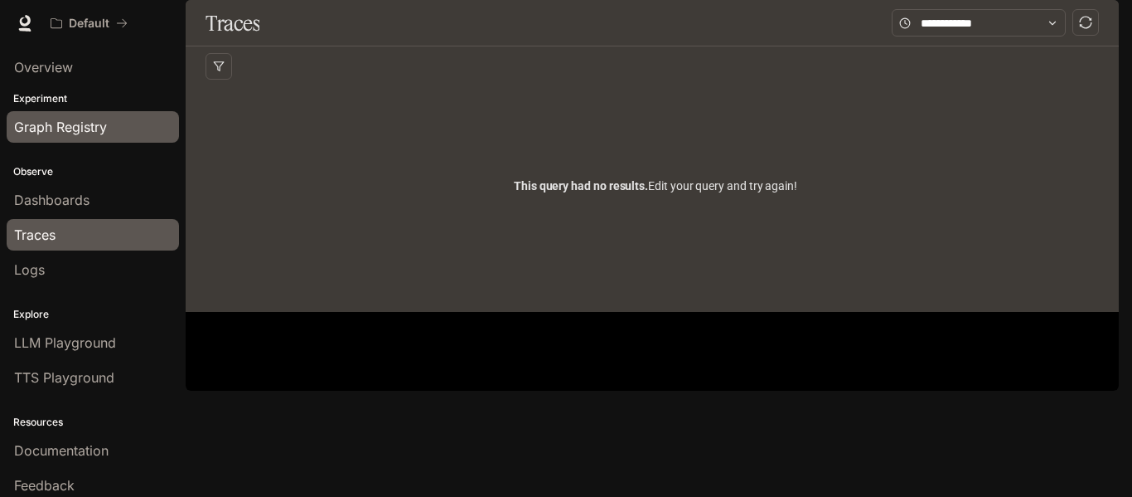
click at [90, 124] on span "Graph Registry" at bounding box center [60, 127] width 93 height 20
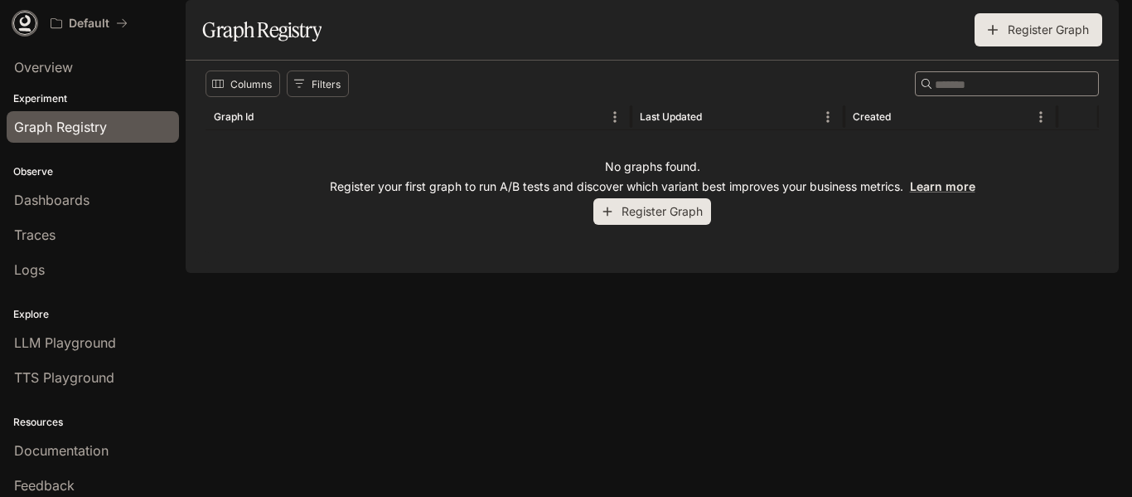
click at [28, 24] on icon at bounding box center [25, 21] width 11 height 12
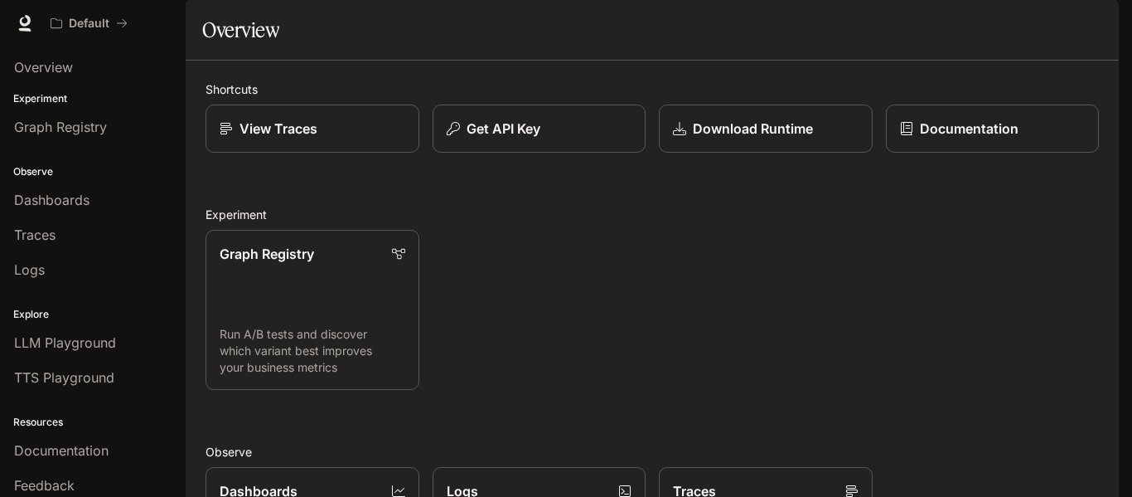
click at [1098, 22] on img "button" at bounding box center [1095, 23] width 23 height 23
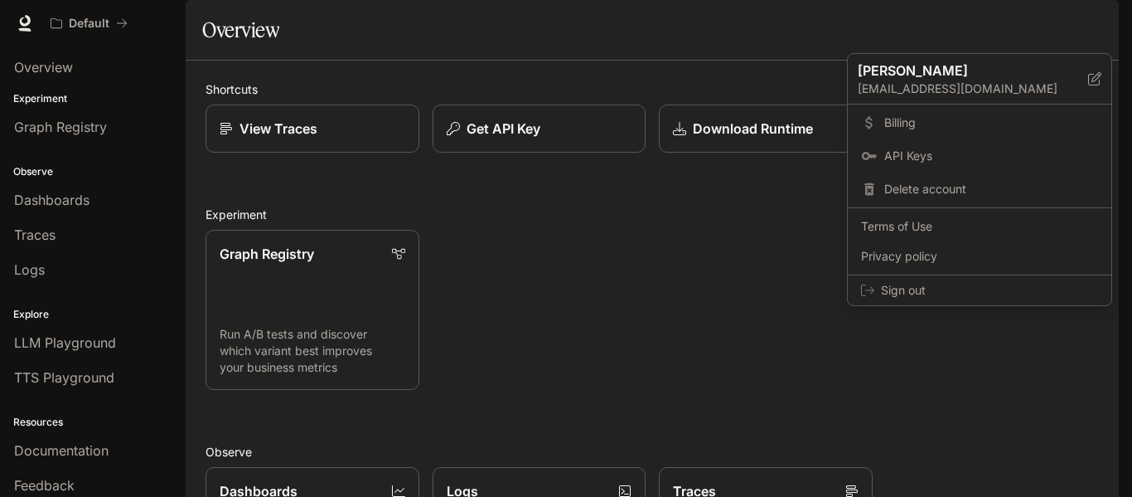
click at [570, 75] on div at bounding box center [566, 248] width 1132 height 497
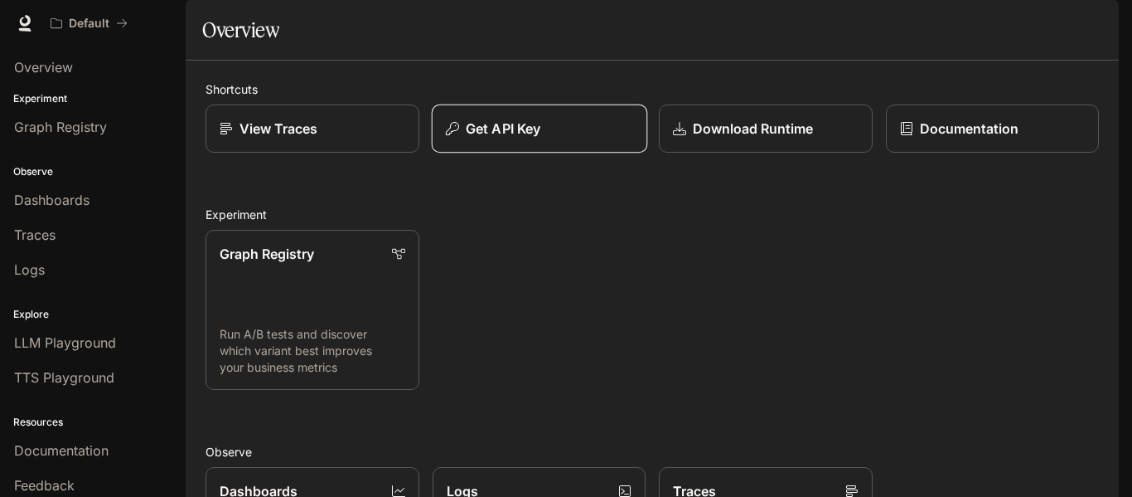
drag, startPoint x: 875, startPoint y: 167, endPoint x: 544, endPoint y: 189, distance: 331.5
click at [549, 153] on div "View Traces Get API Key Download Runtime Documentation" at bounding box center [645, 121] width 907 height 61
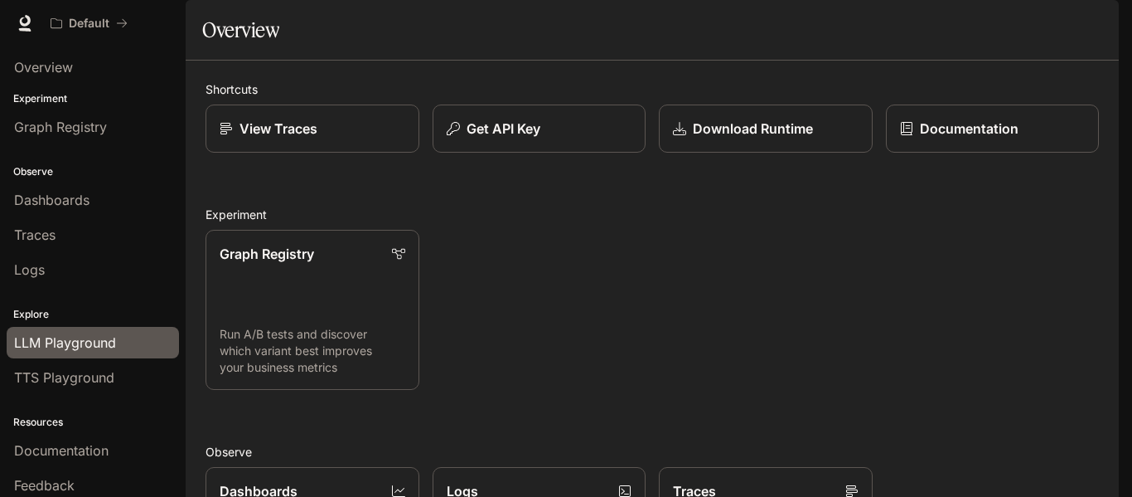
scroll to position [43, 0]
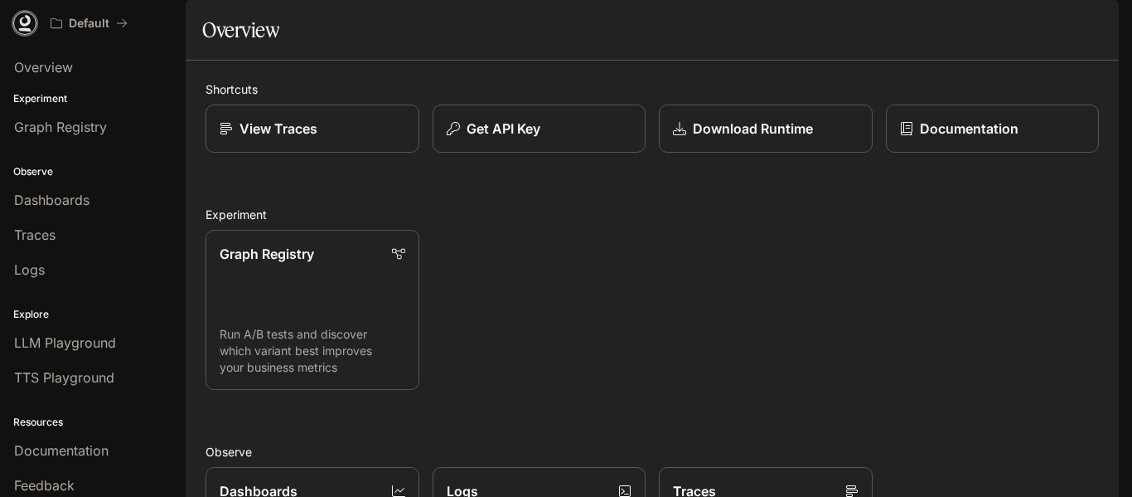
click at [30, 23] on icon at bounding box center [25, 23] width 17 height 17
click at [1093, 17] on img "button" at bounding box center [1095, 23] width 23 height 23
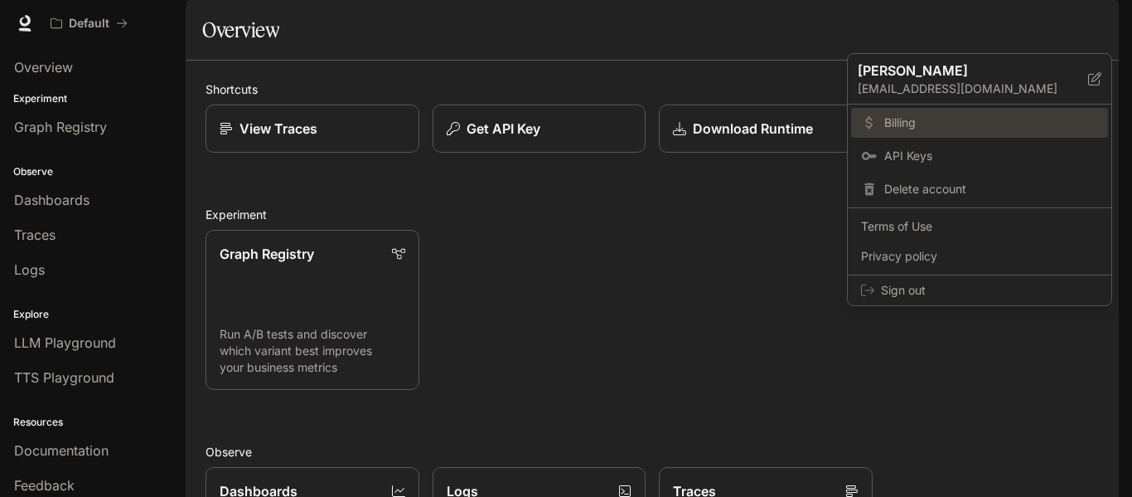
click at [935, 115] on span "Billing" at bounding box center [992, 122] width 214 height 17
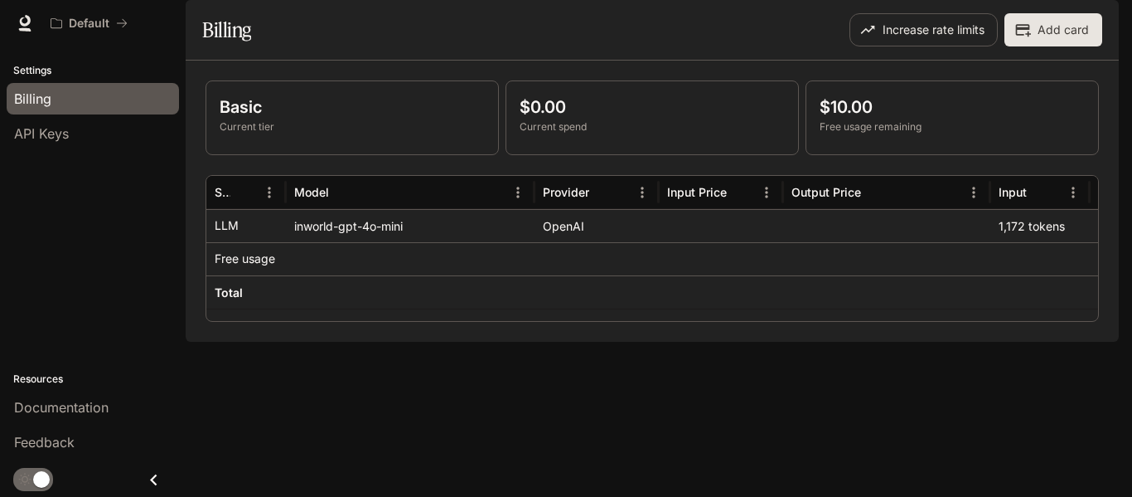
click at [19, 34] on div at bounding box center [24, 23] width 23 height 23
click at [29, 17] on icon at bounding box center [25, 21] width 11 height 12
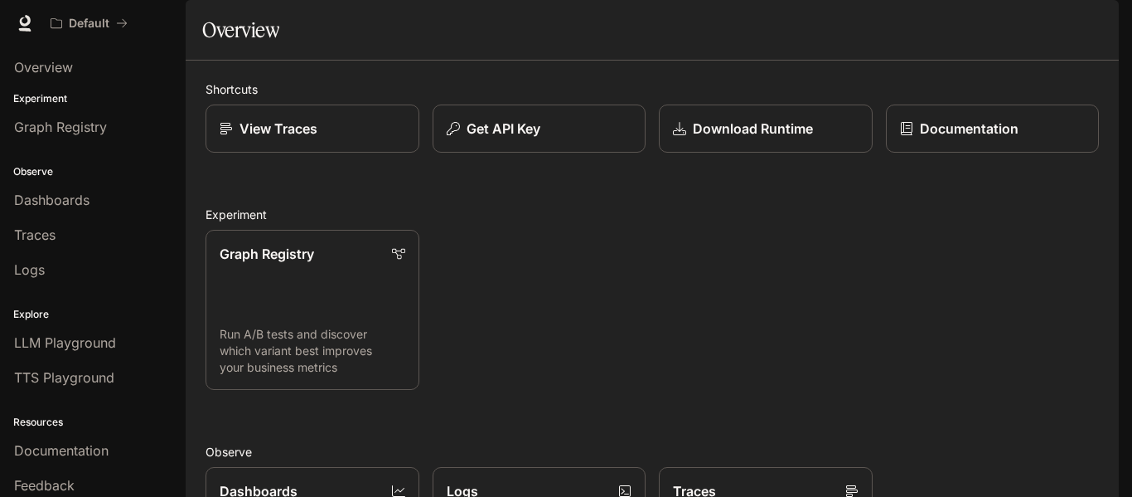
scroll to position [441, 0]
click at [1102, 22] on img "button" at bounding box center [1095, 23] width 23 height 23
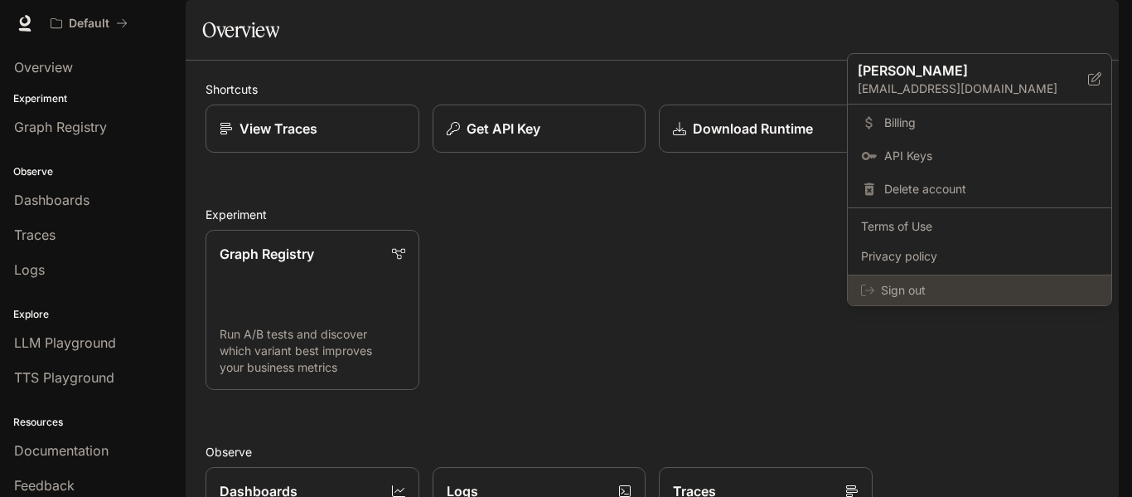
click at [943, 284] on span "Sign out" at bounding box center [989, 290] width 217 height 17
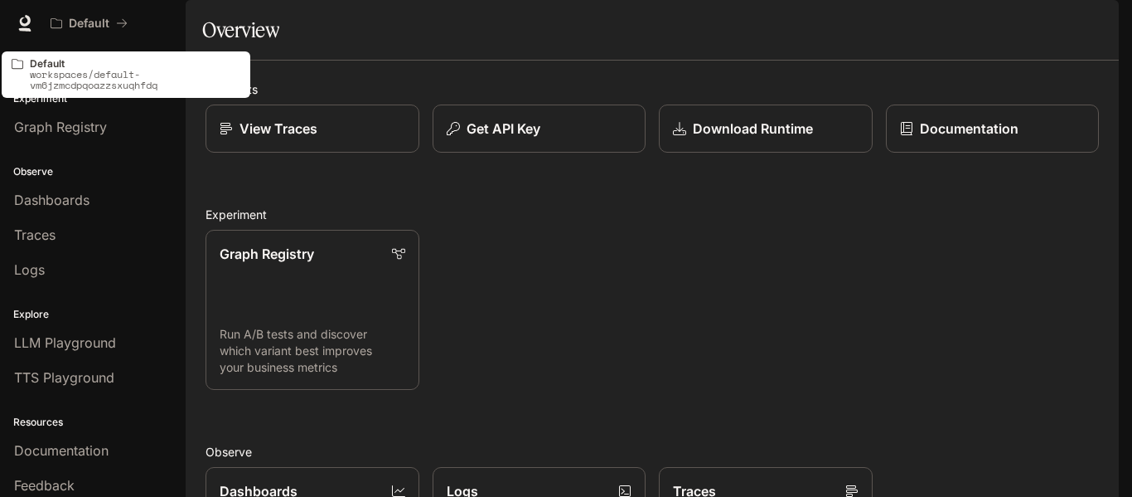
click at [122, 26] on icon "All workspaces" at bounding box center [122, 23] width 12 height 12
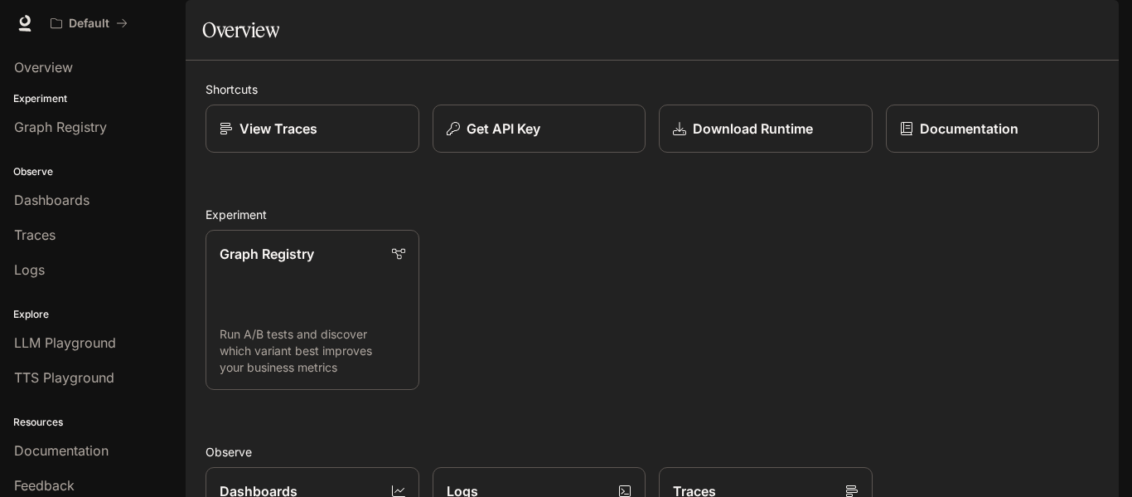
click at [1096, 15] on img "button" at bounding box center [1095, 23] width 23 height 23
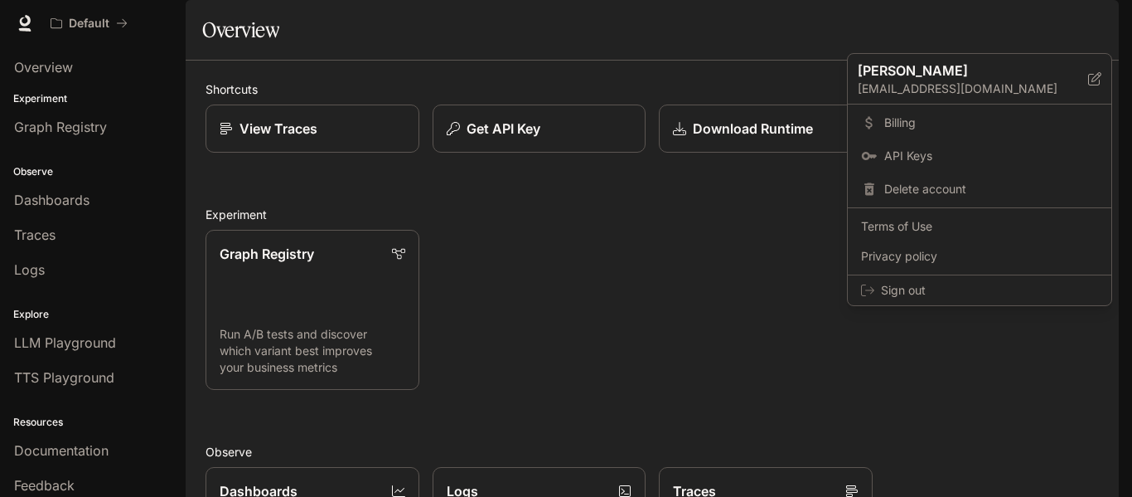
click at [667, 75] on div at bounding box center [566, 248] width 1132 height 497
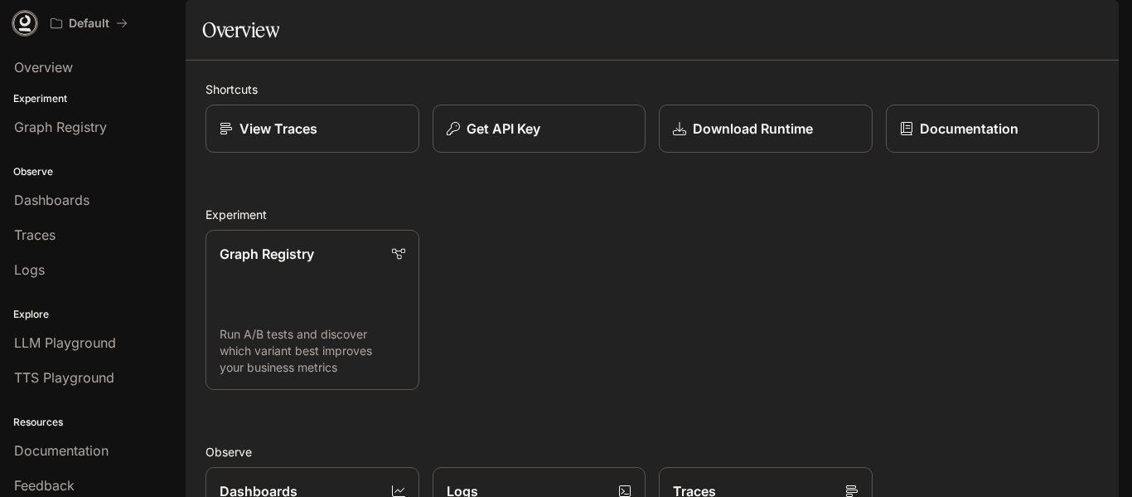
click at [19, 30] on icon at bounding box center [25, 23] width 17 height 17
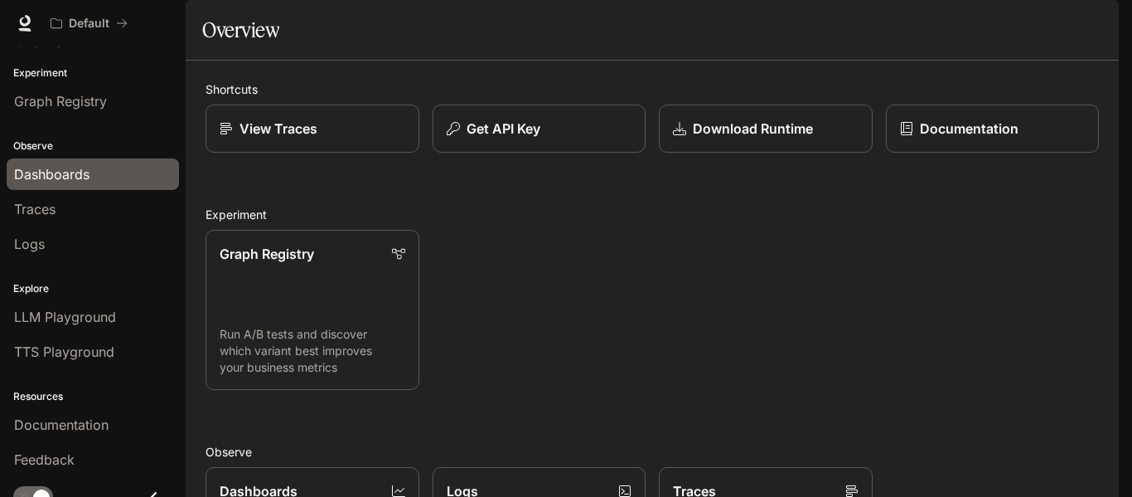
scroll to position [43, 0]
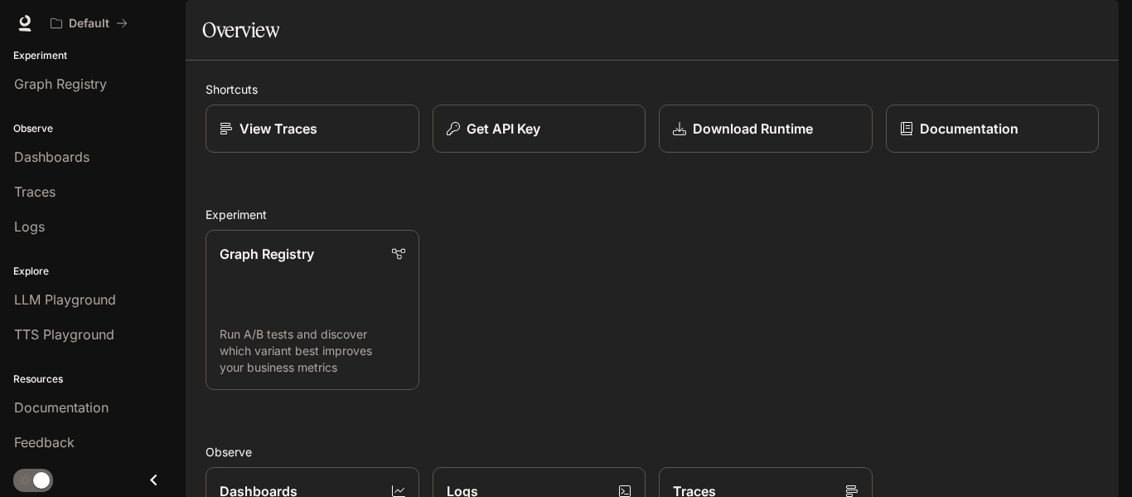
click at [921, 339] on div "Graph Registry Run A/B tests and discover which variant best improves your busi…" at bounding box center [645, 302] width 907 height 173
click at [103, 395] on link "Documentation" at bounding box center [93, 407] width 172 height 32
